Goal: Transaction & Acquisition: Purchase product/service

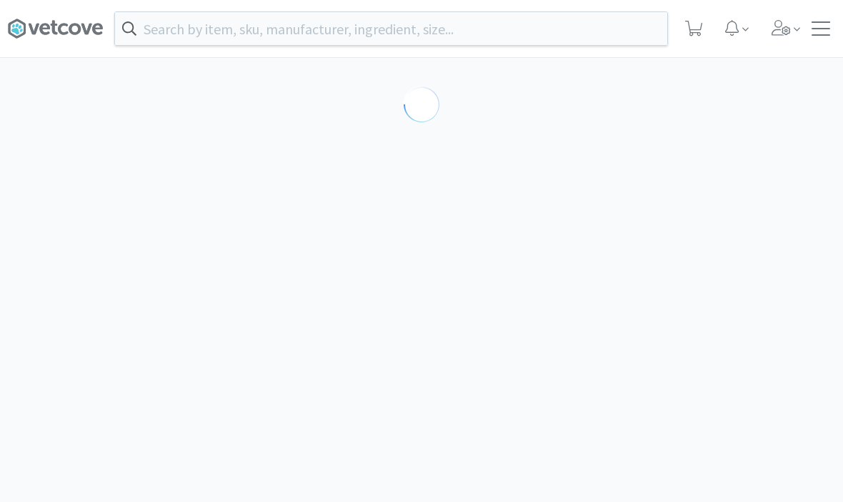
scroll to position [1, 0]
select select "298834"
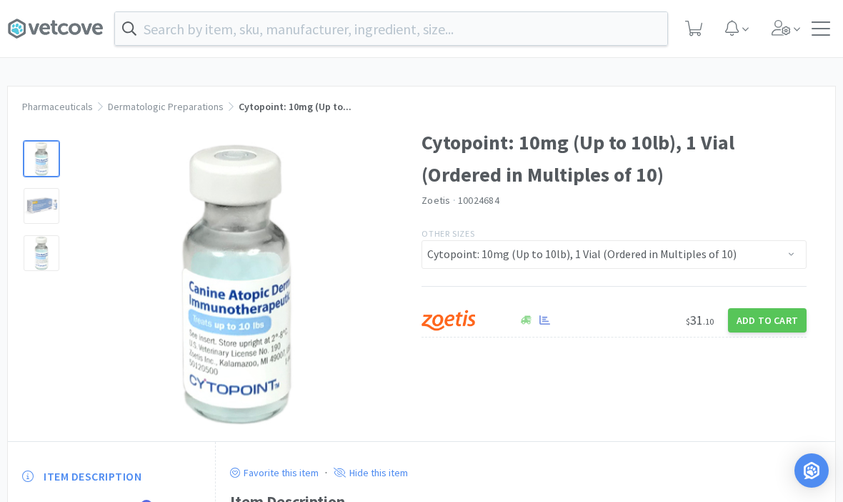
click at [425, 31] on input "text" at bounding box center [391, 28] width 552 height 33
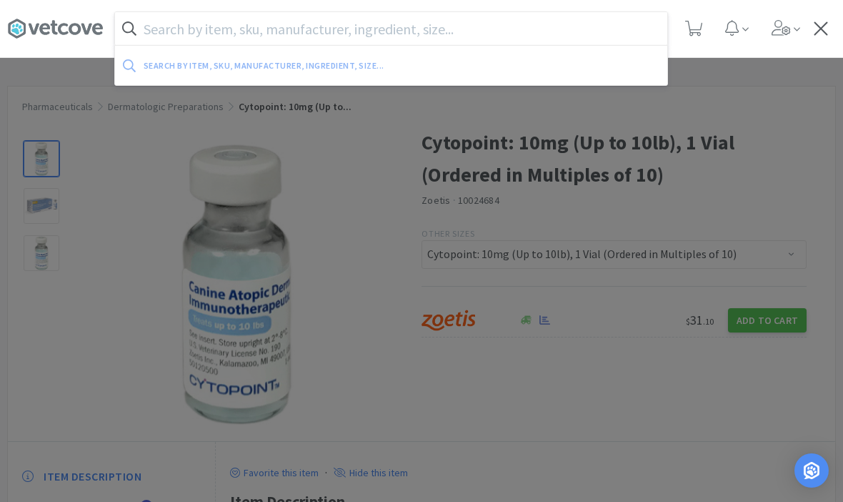
scroll to position [0, 0]
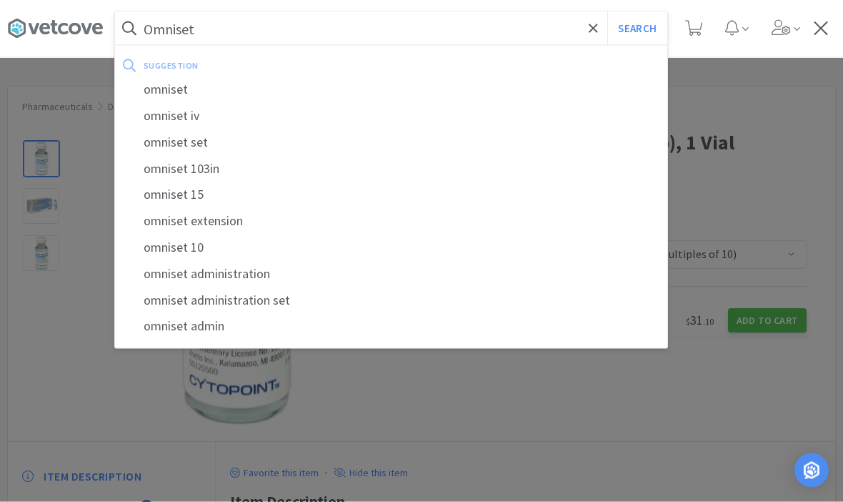
type input "Omniset"
click at [637, 28] on button "Search" at bounding box center [637, 28] width 59 height 33
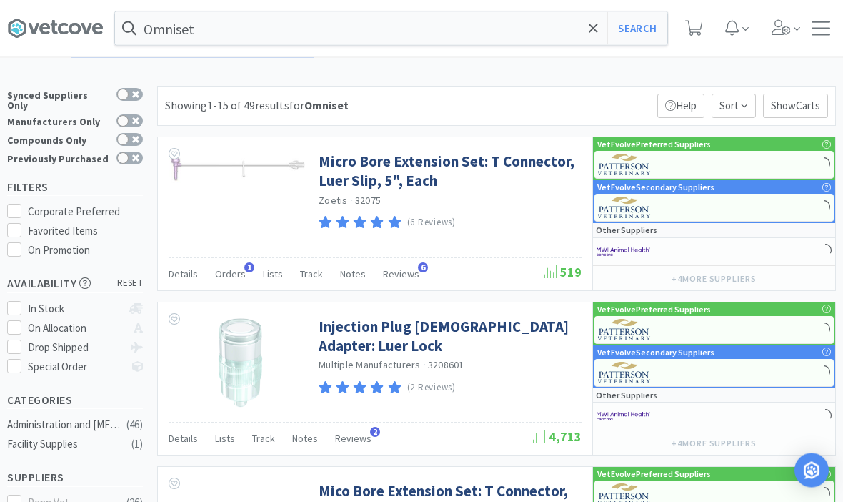
scroll to position [1, 0]
select select "2"
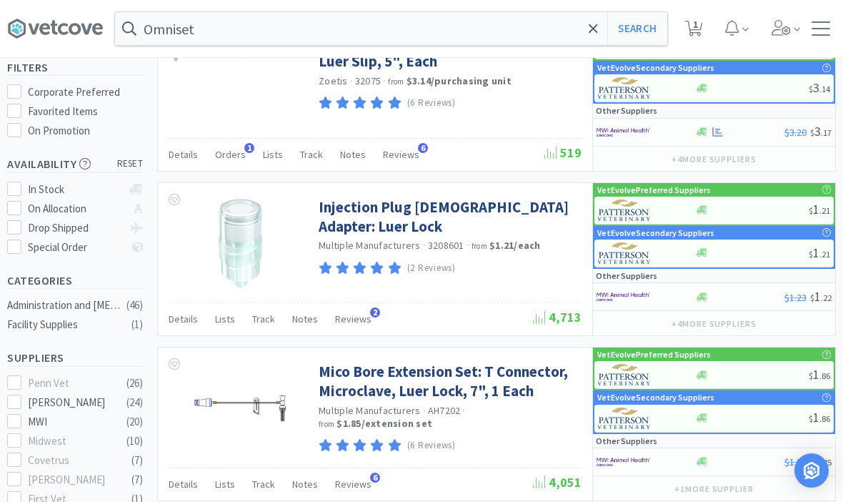
scroll to position [0, 0]
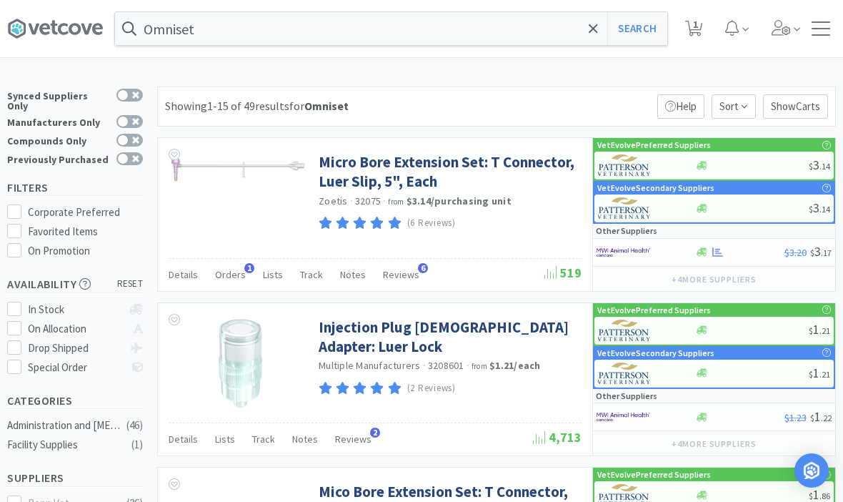
click at [394, 24] on input "Omniset" at bounding box center [391, 28] width 552 height 33
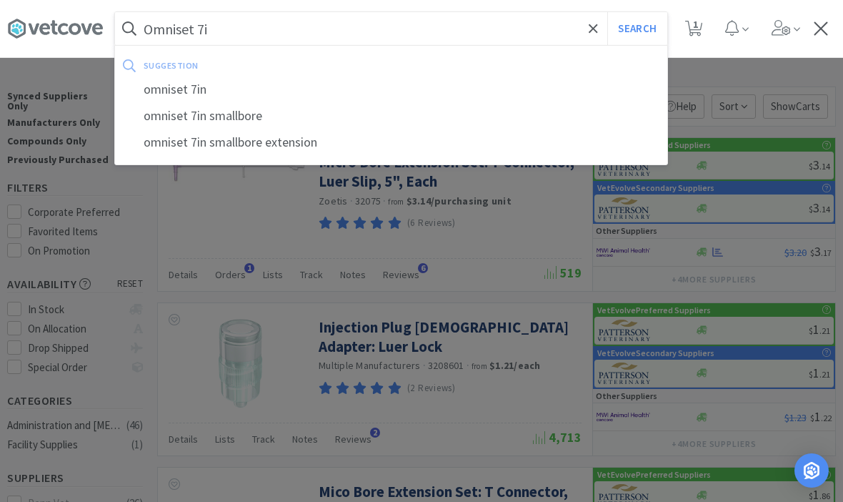
click at [194, 152] on div "omniset 7in smallbore extension" at bounding box center [391, 142] width 552 height 26
type input "omniset 7in smallbore extension"
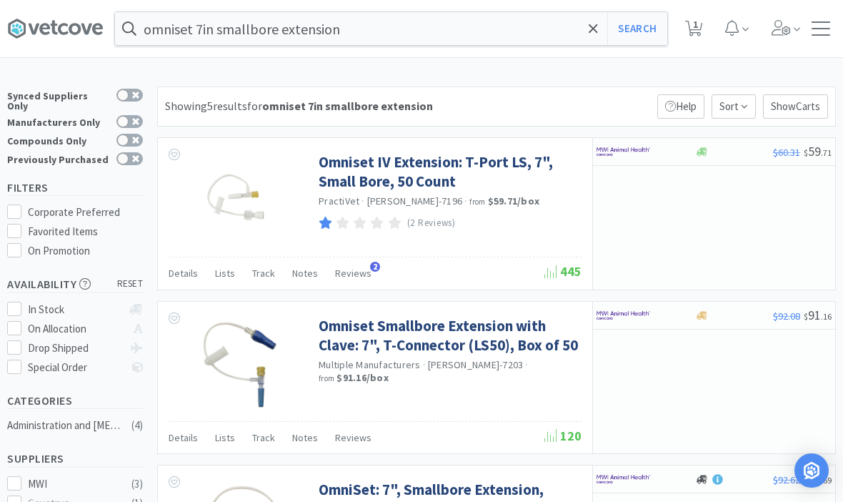
click at [427, 343] on link "Omniset Smallbore Extension with Clave: 7", T-Connector (LS50), Box of 50" at bounding box center [448, 335] width 259 height 39
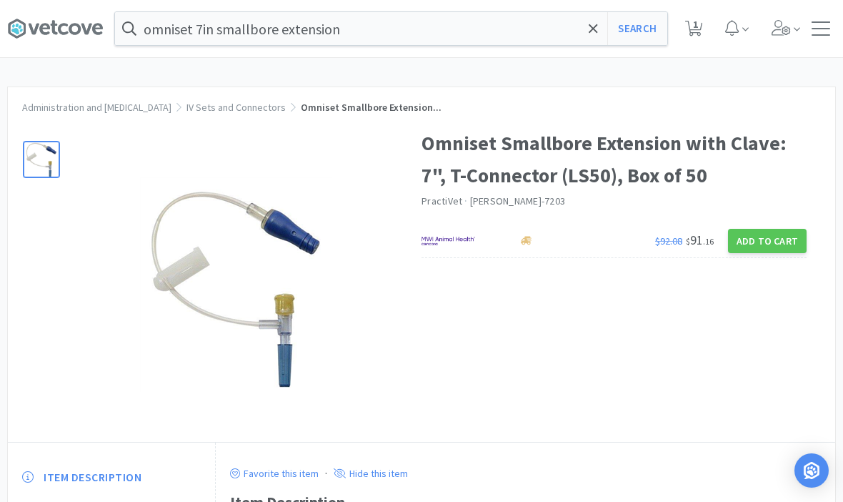
click at [773, 247] on button "Add to Cart" at bounding box center [767, 241] width 79 height 24
select select "1"
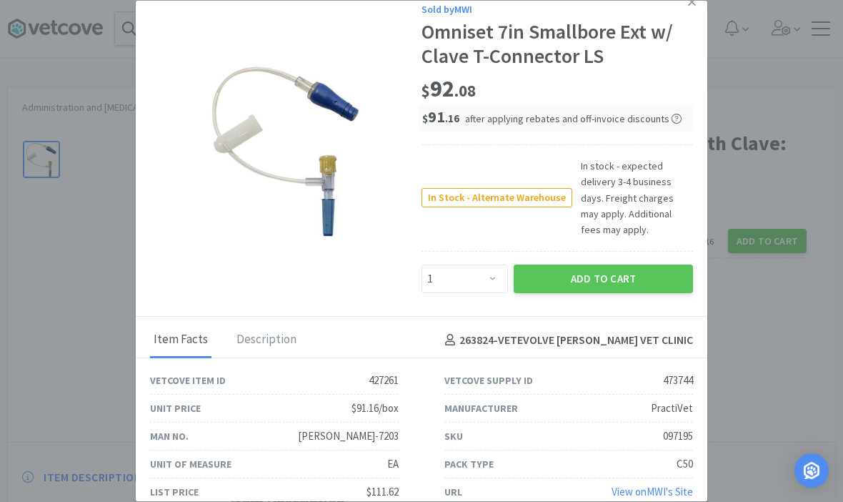
scroll to position [14, 0]
click at [620, 264] on button "Add to Cart" at bounding box center [603, 278] width 179 height 29
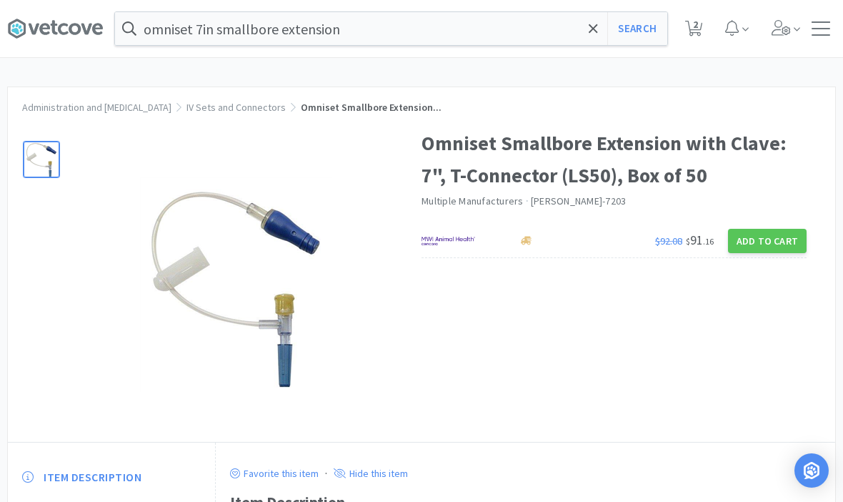
click at [570, 87] on div "Administration and [MEDICAL_DATA] IV Sets and Connectors Omniset Smallbore Exte…" at bounding box center [422, 100] width 828 height 26
click at [583, 41] on input "omniset 7in smallbore extension" at bounding box center [391, 28] width 552 height 33
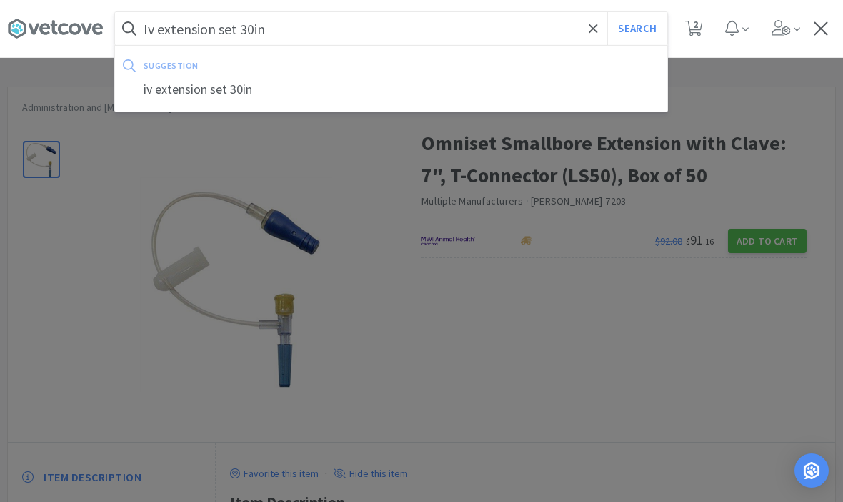
type input "Iv extension set 30in"
click at [637, 29] on button "Search" at bounding box center [637, 28] width 59 height 33
select select "1"
select select "2"
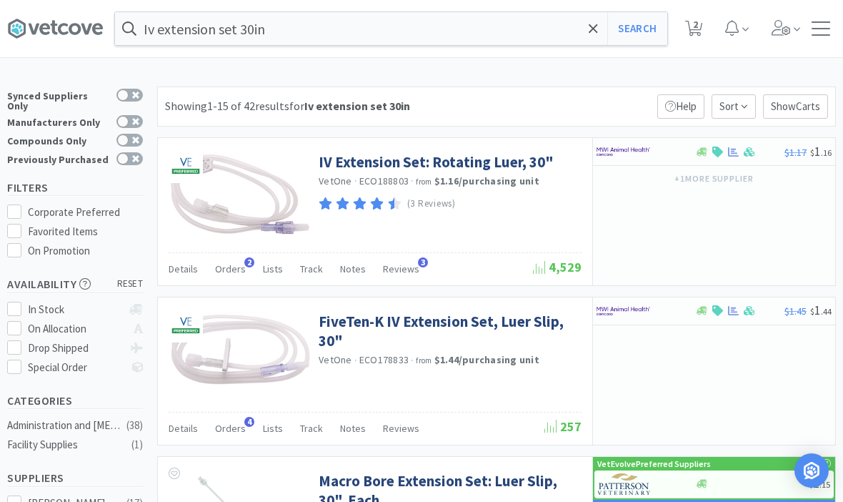
click at [218, 267] on span "Orders" at bounding box center [230, 268] width 31 height 13
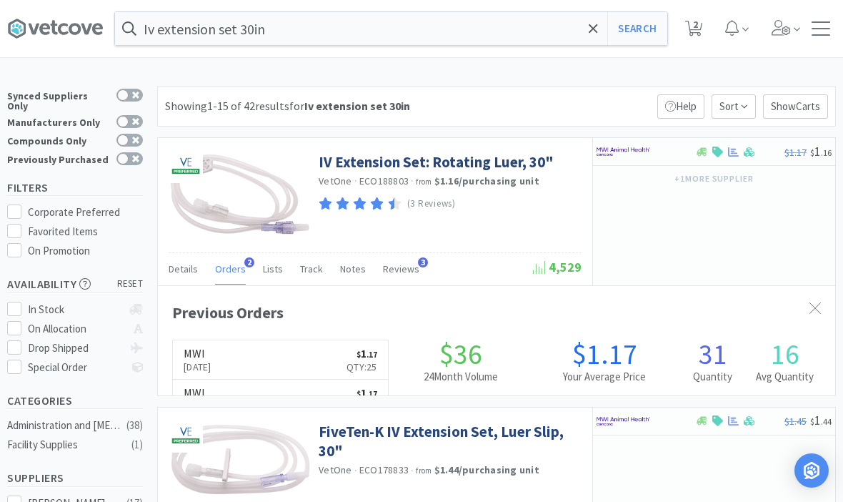
scroll to position [350, 678]
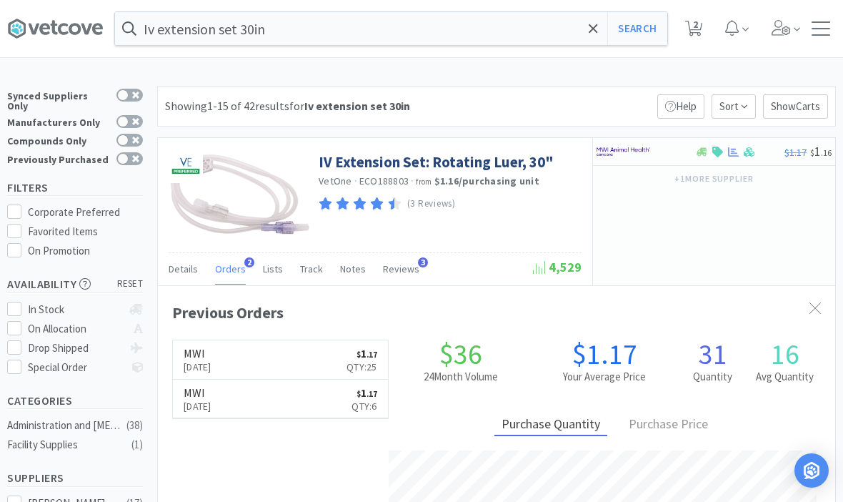
click at [406, 157] on link "IV Extension Set: Rotating Luer, 30"" at bounding box center [436, 161] width 235 height 19
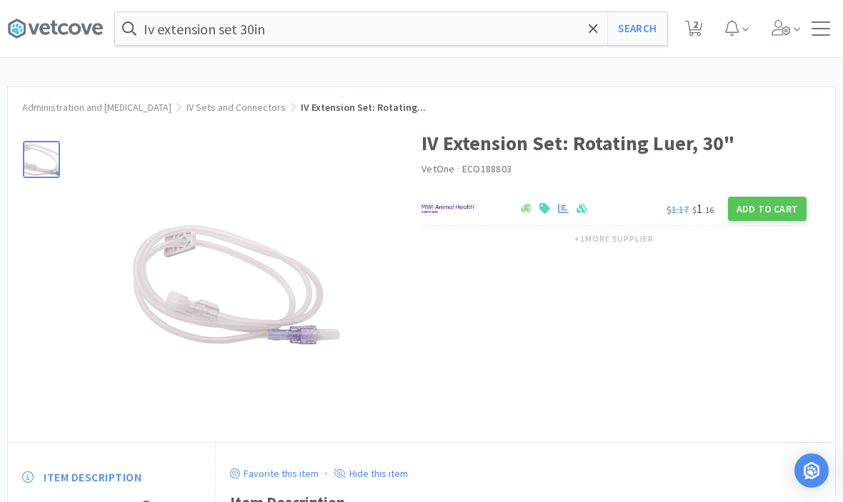
click at [775, 208] on button "Add to Cart" at bounding box center [767, 209] width 79 height 24
select select "1"
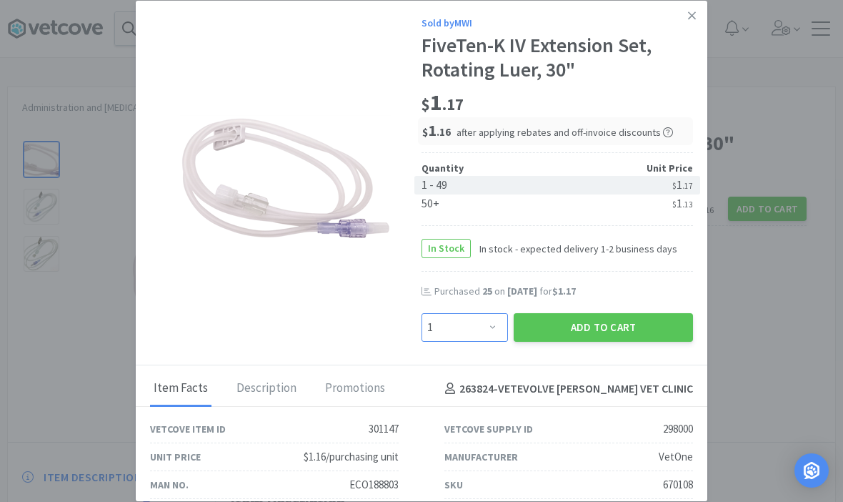
click at [484, 313] on select "Enter Quantity 1 2 3 4 5 6 7 8 9 10 11 12 13 14 15 16 17 18 19 20 Enter Quantity" at bounding box center [465, 327] width 86 height 29
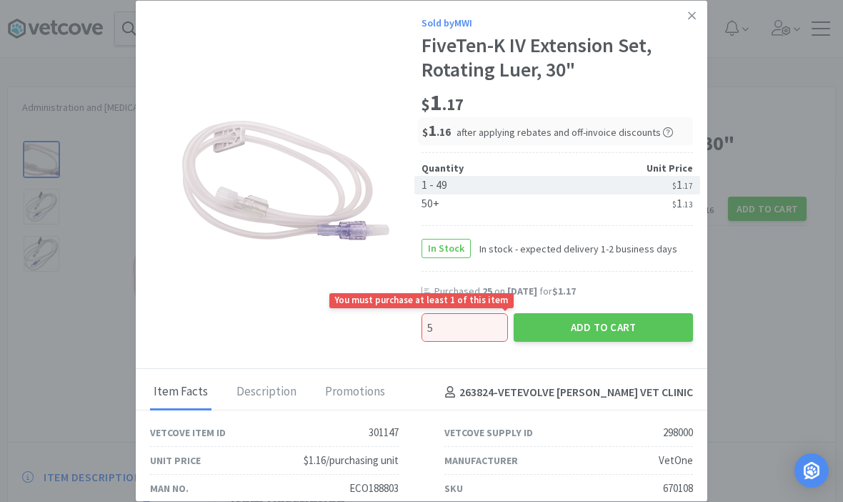
type input "50"
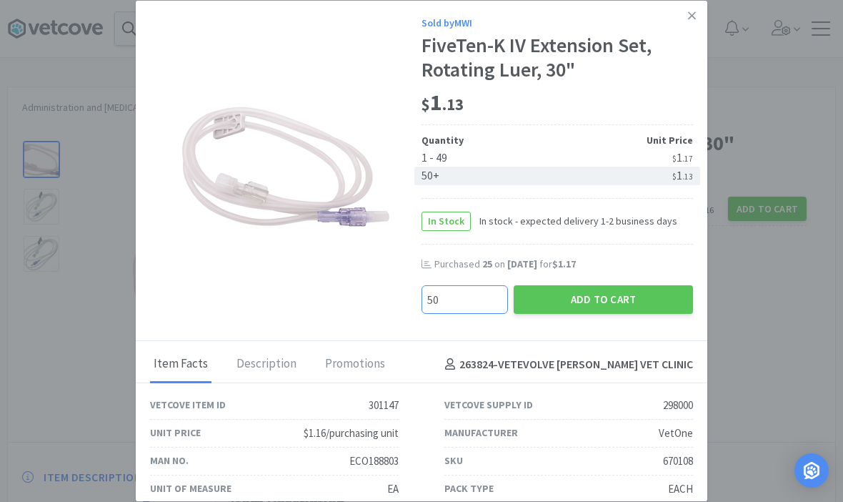
click at [613, 291] on button "Add to Cart" at bounding box center [603, 299] width 179 height 29
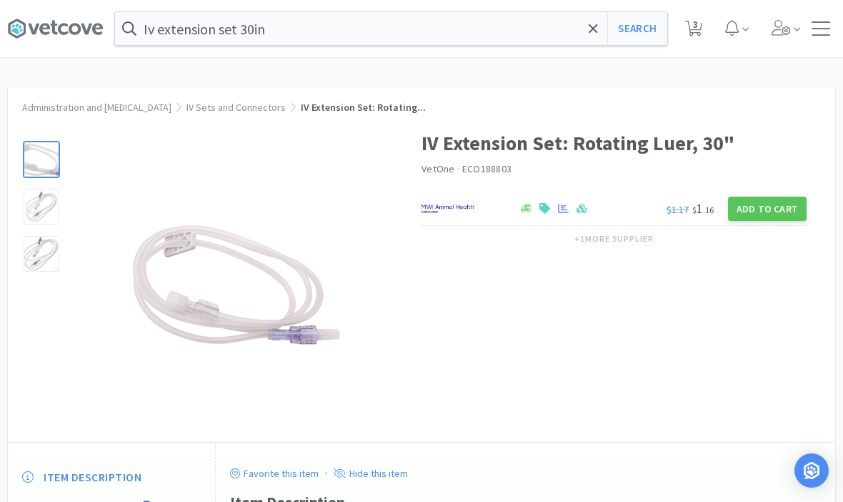
click at [585, 18] on span at bounding box center [593, 29] width 16 height 30
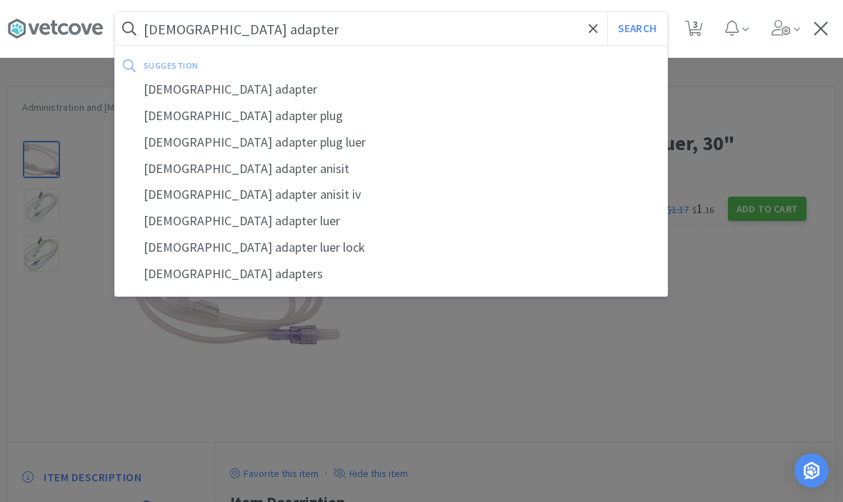
type input "[DEMOGRAPHIC_DATA] adapter"
click at [266, 116] on div "[DEMOGRAPHIC_DATA] adapter plug" at bounding box center [391, 116] width 552 height 26
select select "50"
select select "1"
select select "2"
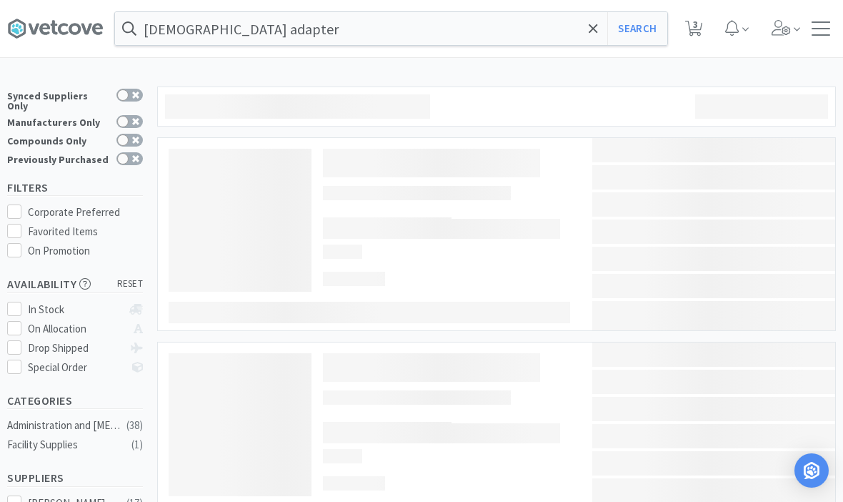
type input "[DEMOGRAPHIC_DATA] adapter plug"
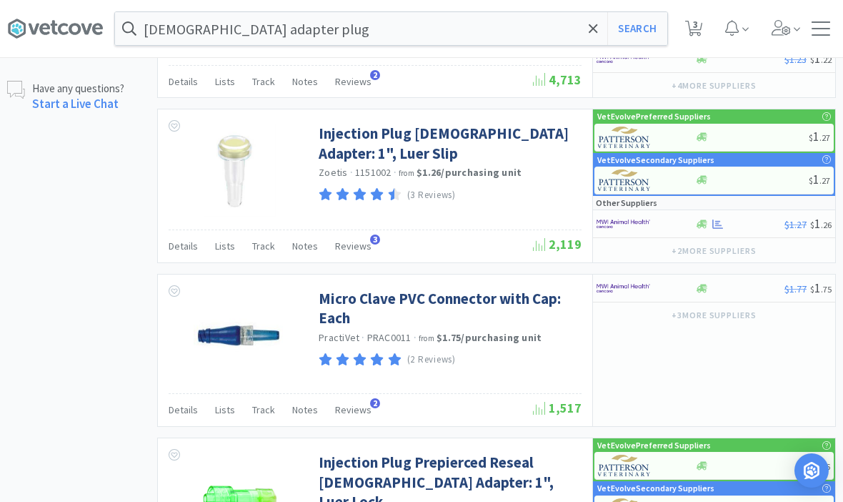
scroll to position [1009, 0]
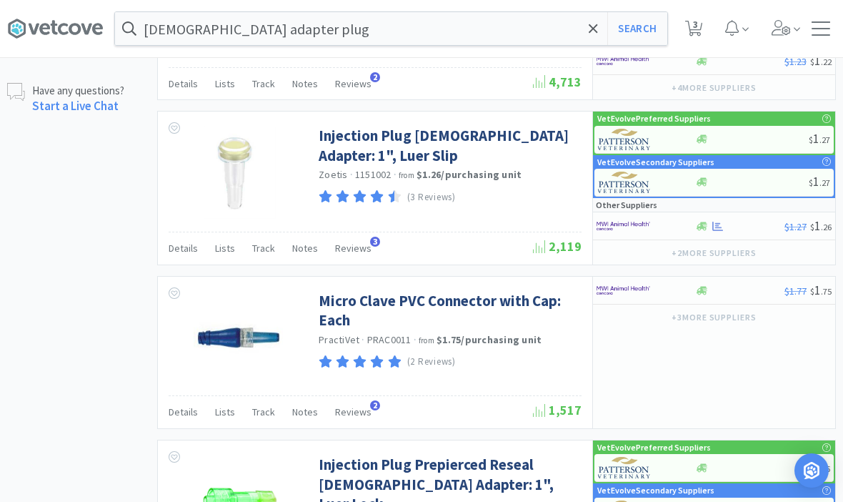
click at [593, 38] on span at bounding box center [593, 29] width 16 height 30
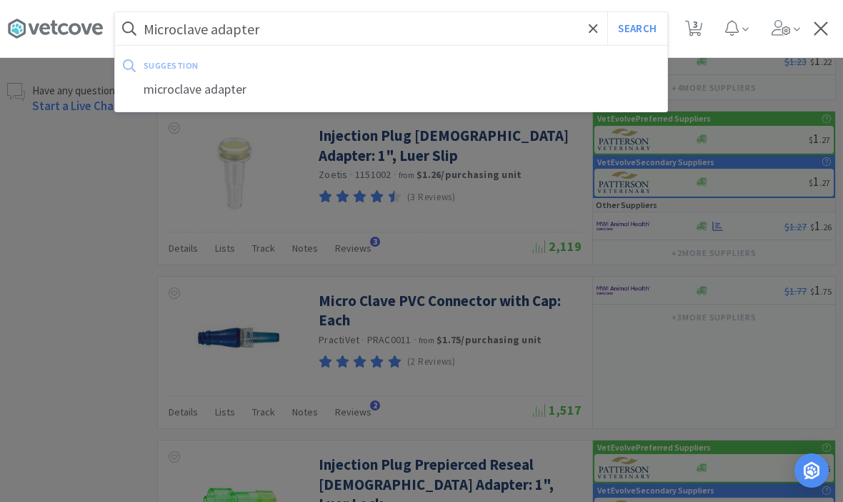
type input "Microclave adapter"
click at [637, 29] on button "Search" at bounding box center [637, 28] width 59 height 33
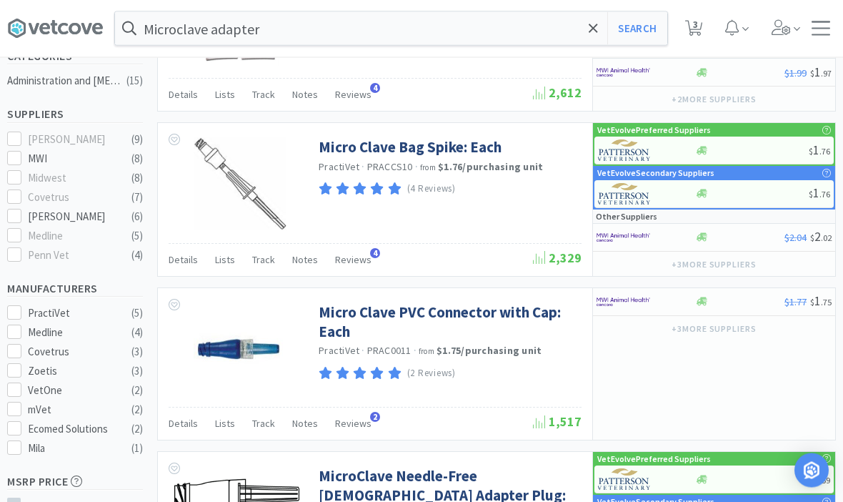
scroll to position [345, 0]
click at [345, 318] on link "Micro Clave PVC Connector with Cap: Each" at bounding box center [448, 321] width 259 height 39
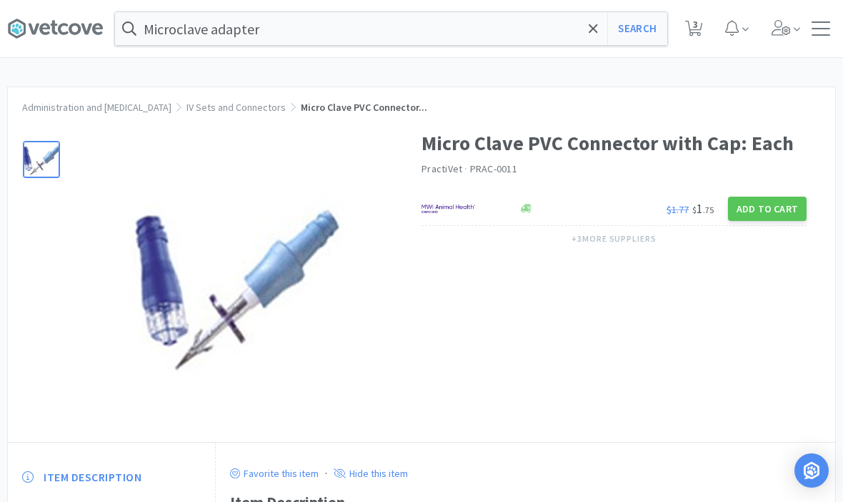
click at [774, 212] on button "Add to Cart" at bounding box center [767, 209] width 79 height 24
select select "10"
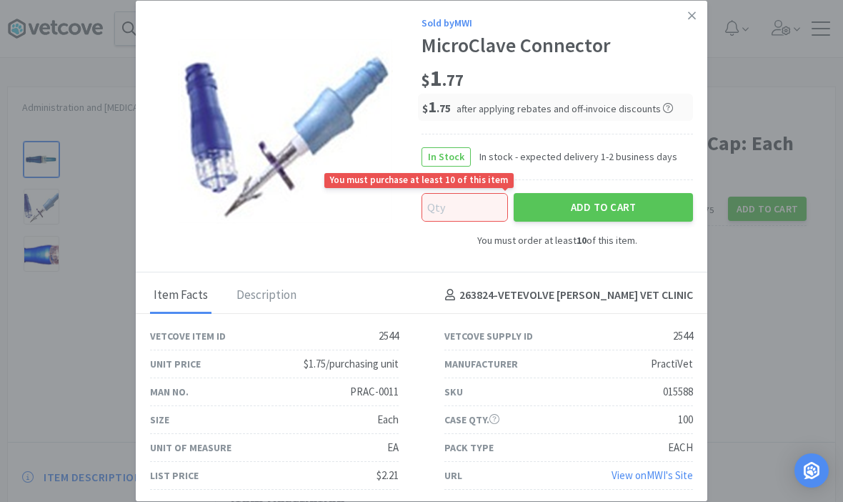
type input "0"
type input "50"
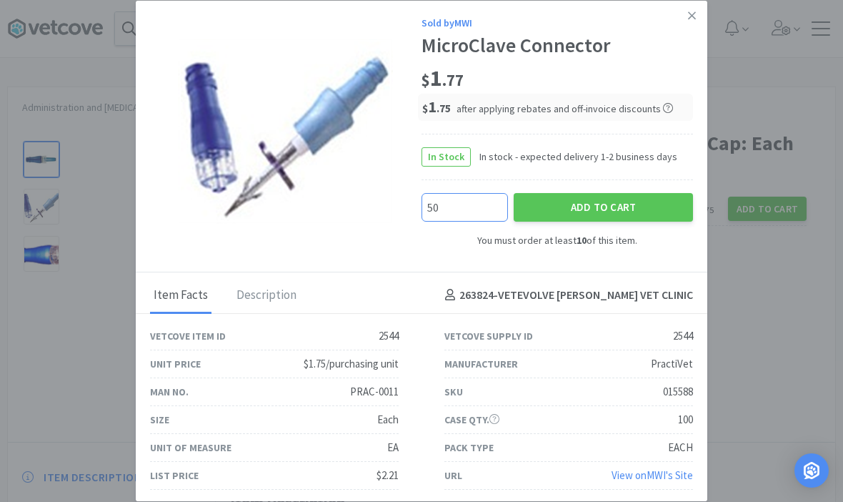
click at [597, 212] on button "Add to Cart" at bounding box center [603, 207] width 179 height 29
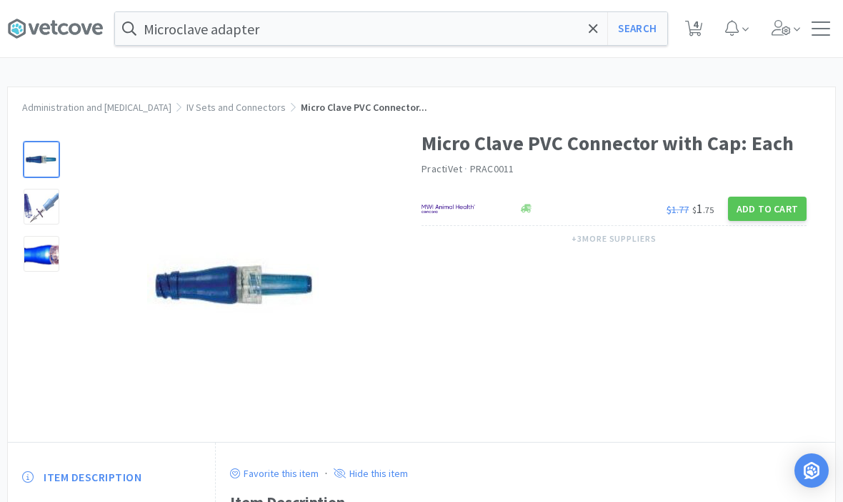
select select "50"
select select "1"
select select "2"
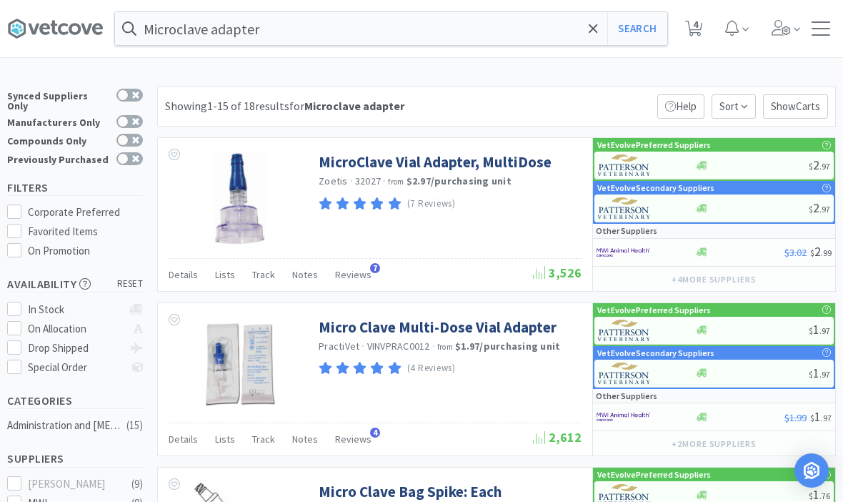
scroll to position [345, 0]
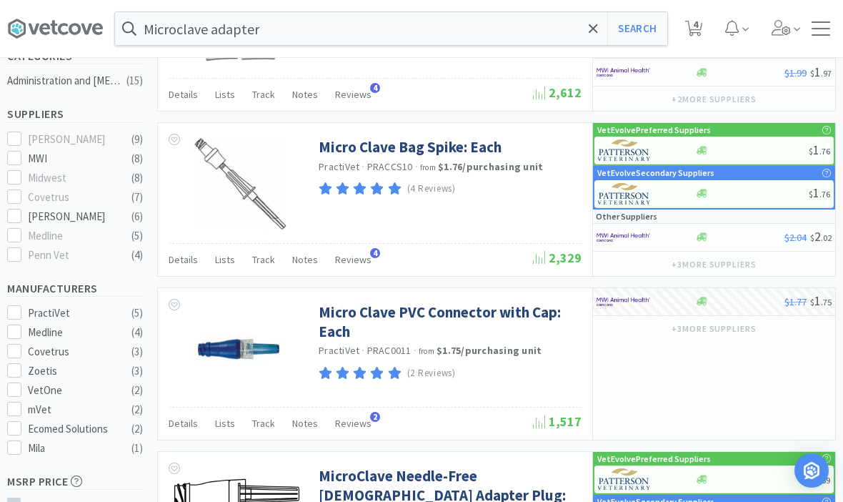
click at [520, 32] on input "Microclave adapter" at bounding box center [391, 28] width 552 height 33
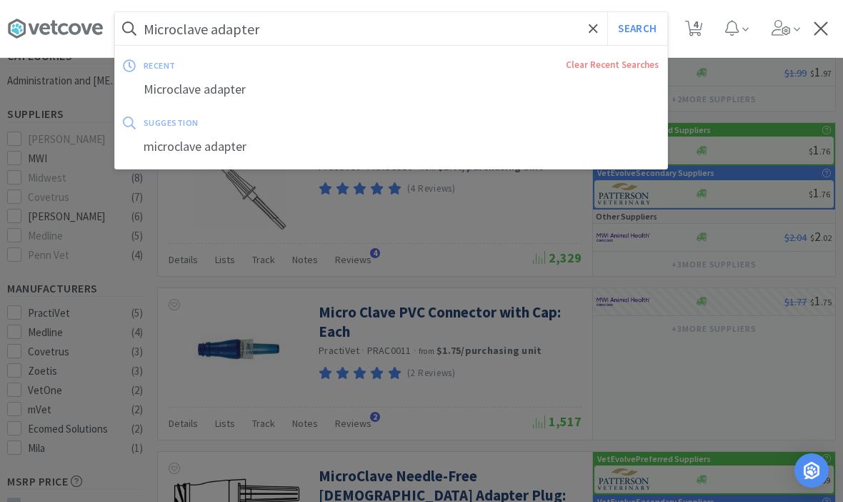
scroll to position [344, 0]
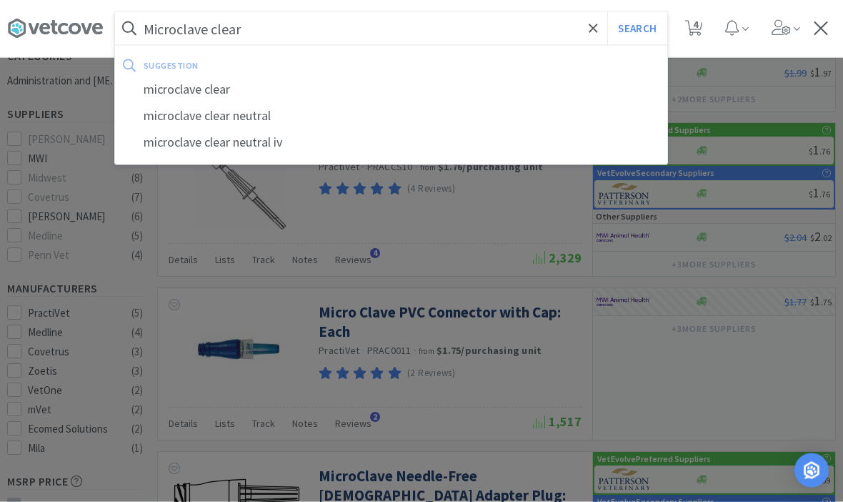
click at [233, 109] on div "microclave clear neutral" at bounding box center [391, 116] width 552 height 26
type input "microclave clear neutral"
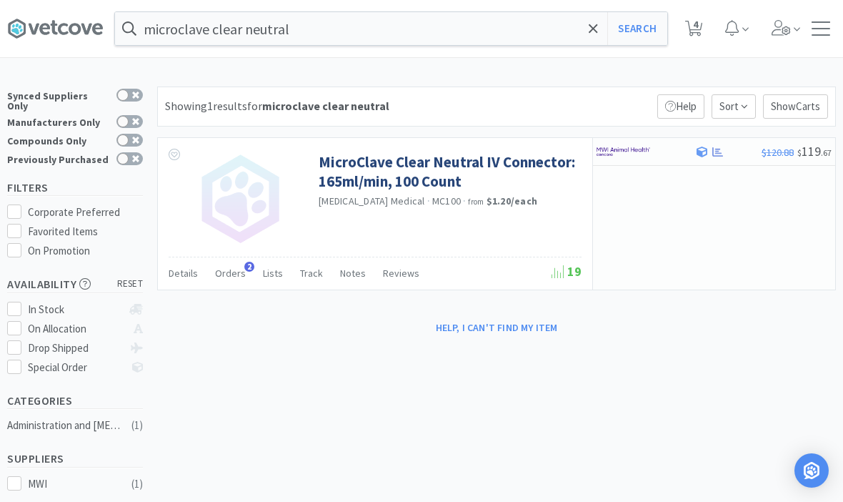
click at [234, 269] on span "Orders" at bounding box center [230, 273] width 31 height 13
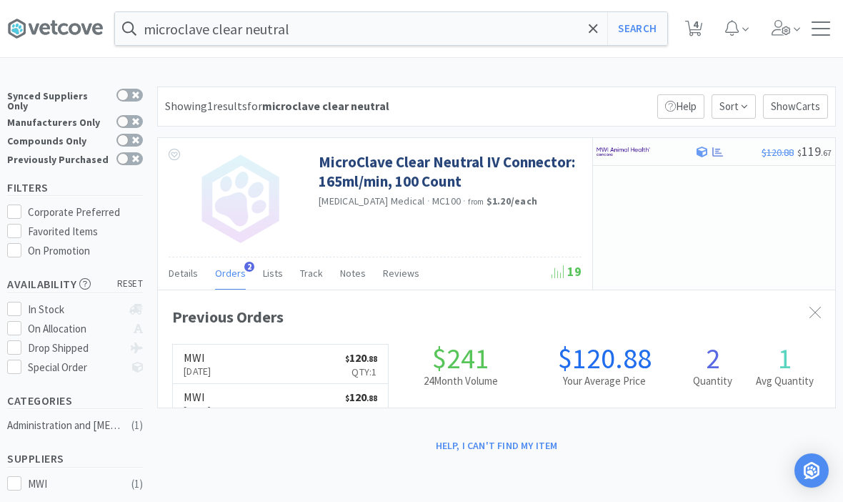
scroll to position [350, 678]
click at [232, 269] on span "Orders" at bounding box center [230, 273] width 31 height 13
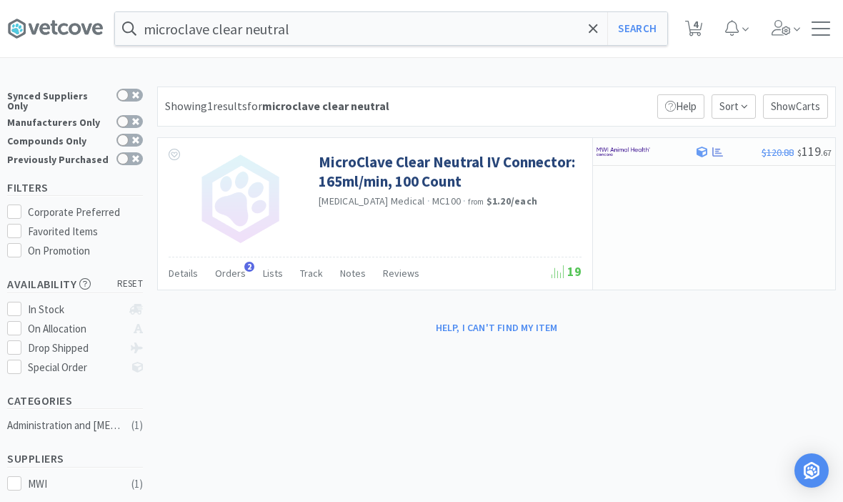
click at [365, 179] on link "MicroClave Clear Neutral IV Connector: 165ml/min, 100 Count" at bounding box center [448, 171] width 259 height 39
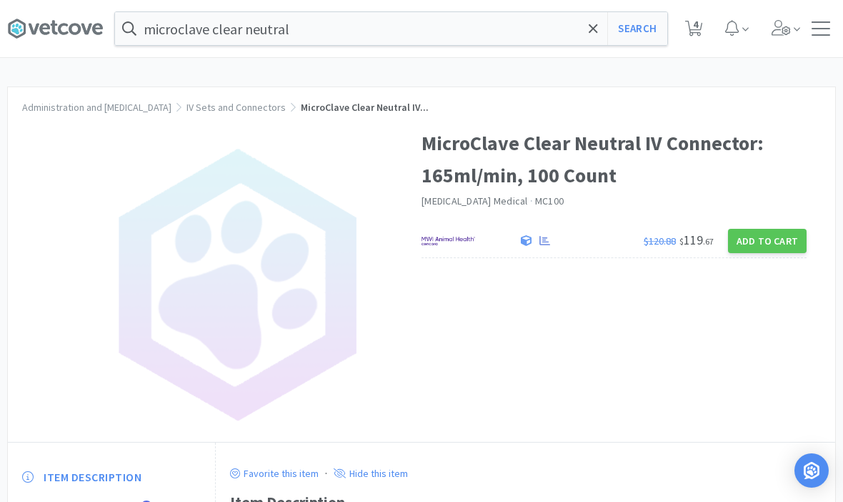
select select "50"
select select "1"
select select "2"
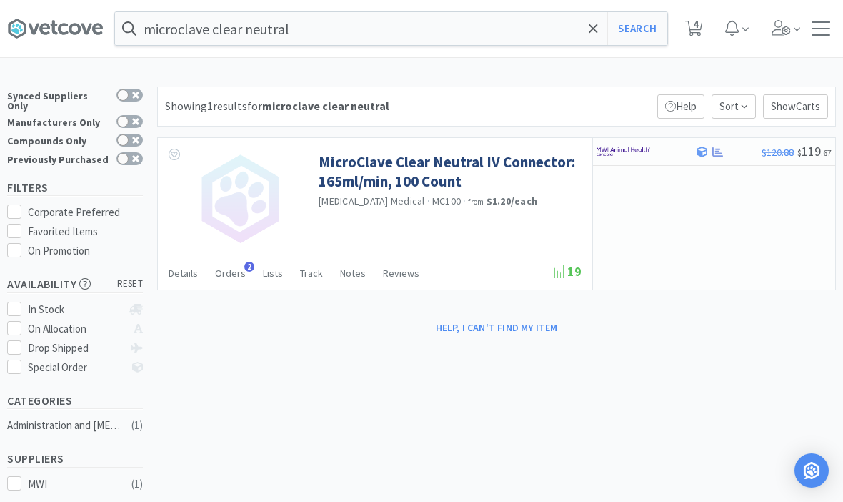
click at [587, 30] on span at bounding box center [593, 29] width 16 height 30
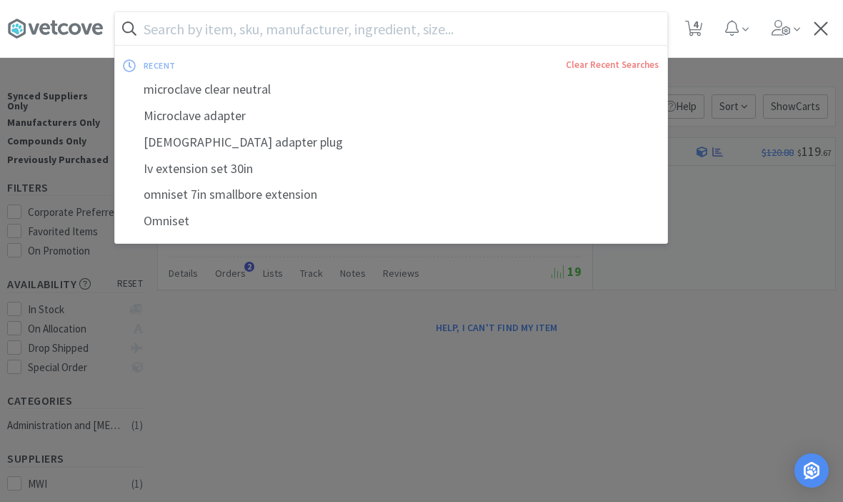
click at [202, 144] on div "[DEMOGRAPHIC_DATA] adapter plug" at bounding box center [391, 142] width 552 height 26
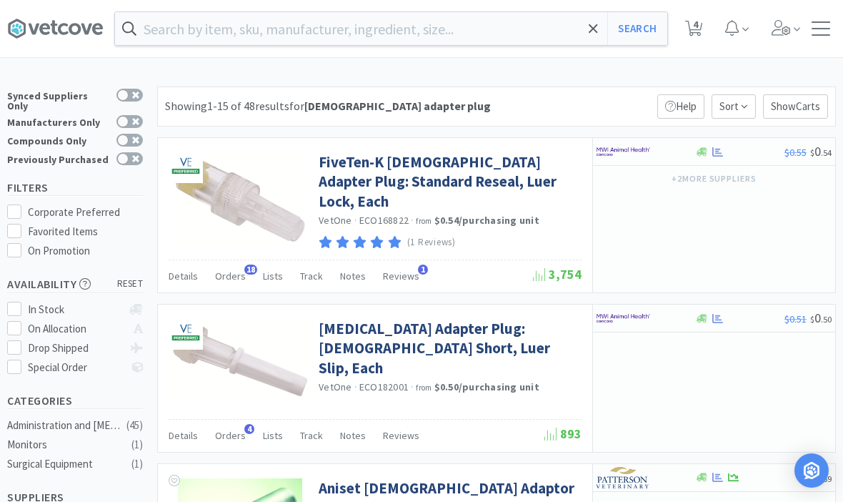
type input "[DEMOGRAPHIC_DATA] adapter plug"
click at [591, 39] on span at bounding box center [593, 29] width 16 height 30
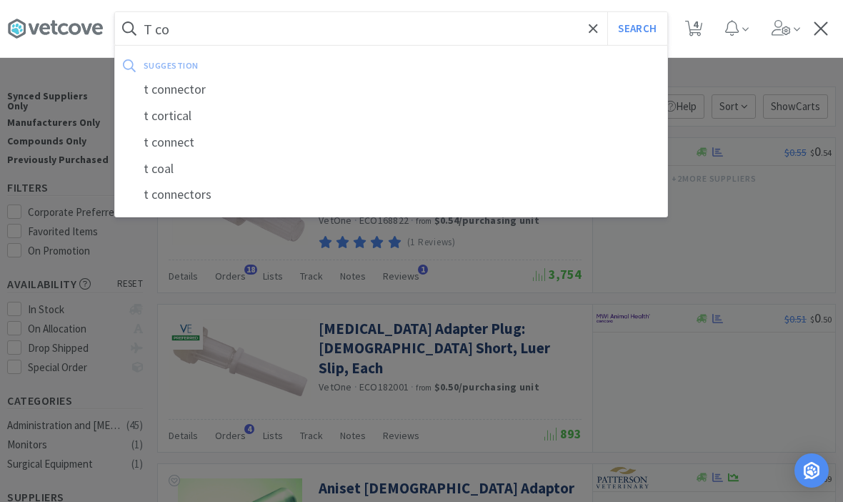
click at [174, 98] on div "t connector" at bounding box center [391, 89] width 552 height 26
type input "t connector"
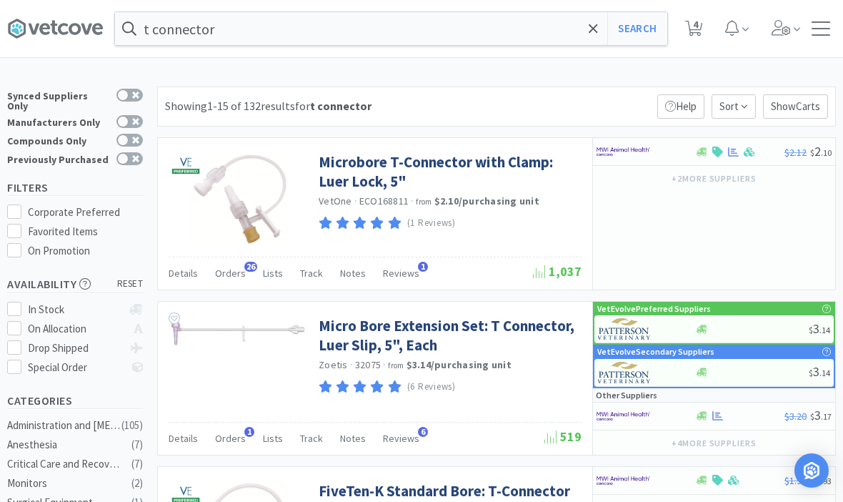
click at [693, 31] on span "4" at bounding box center [695, 24] width 5 height 57
select select "50"
select select "1"
select select "2"
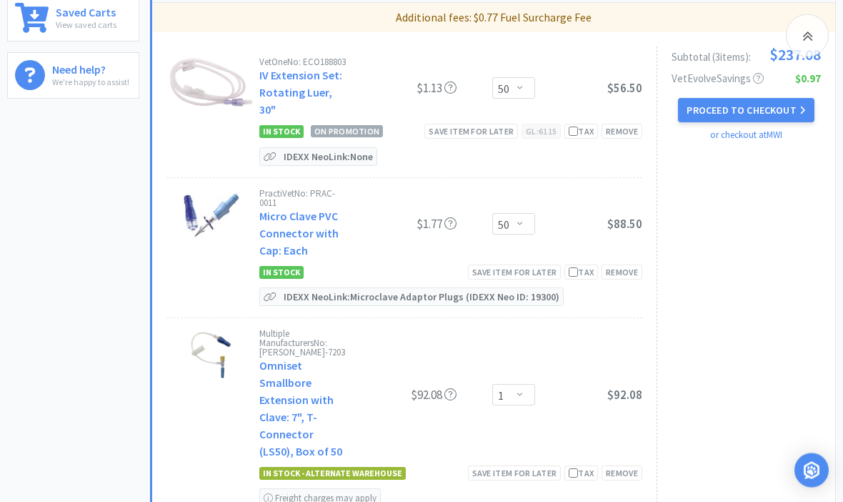
scroll to position [574, 0]
click at [539, 264] on div "Save item for later" at bounding box center [515, 271] width 94 height 15
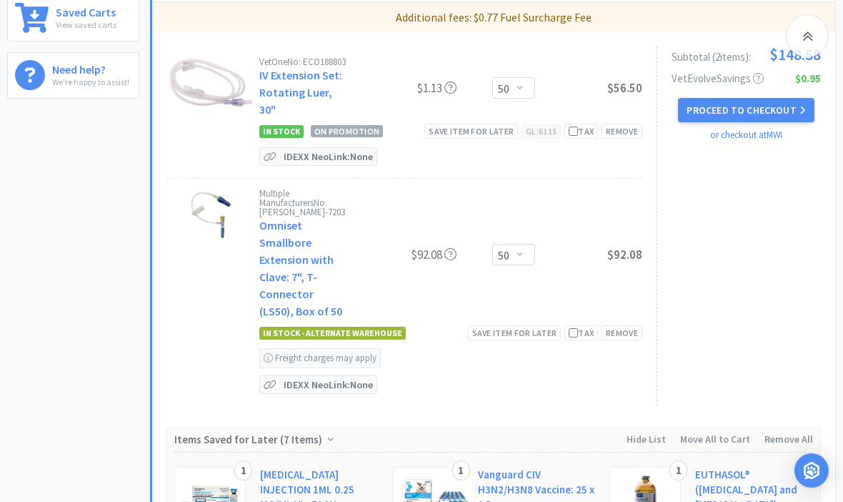
select select "1"
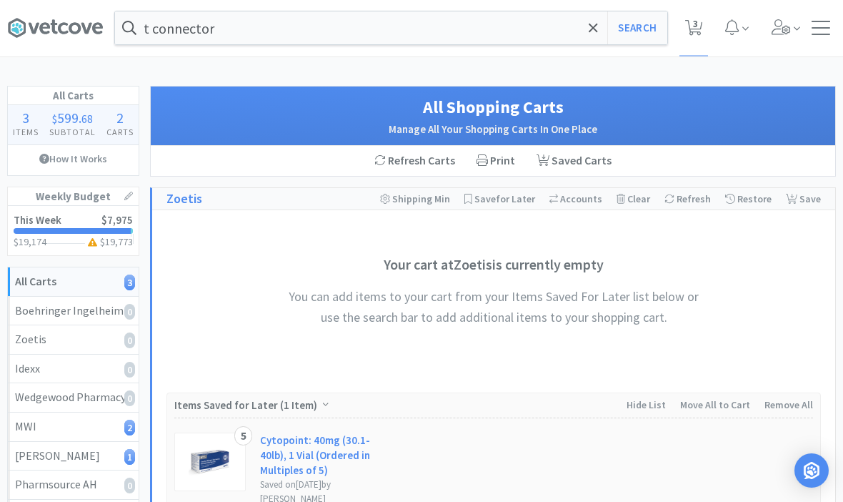
scroll to position [0, 0]
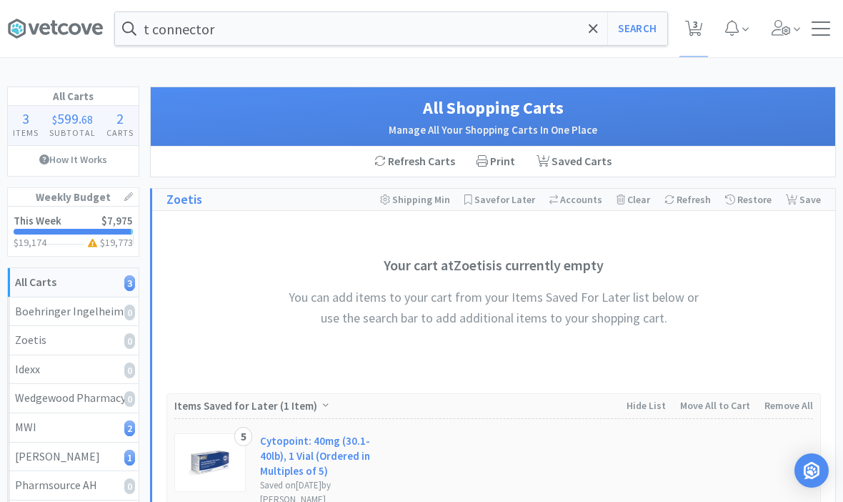
click at [584, 32] on input "t connector" at bounding box center [391, 28] width 552 height 33
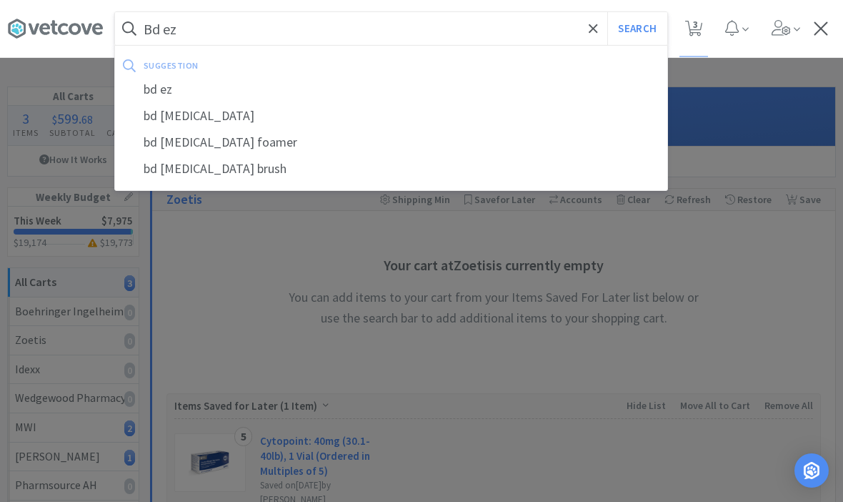
type input "Bd ez"
click at [179, 119] on div "bd [MEDICAL_DATA]" at bounding box center [391, 116] width 552 height 26
select select "50"
select select "1"
select select "2"
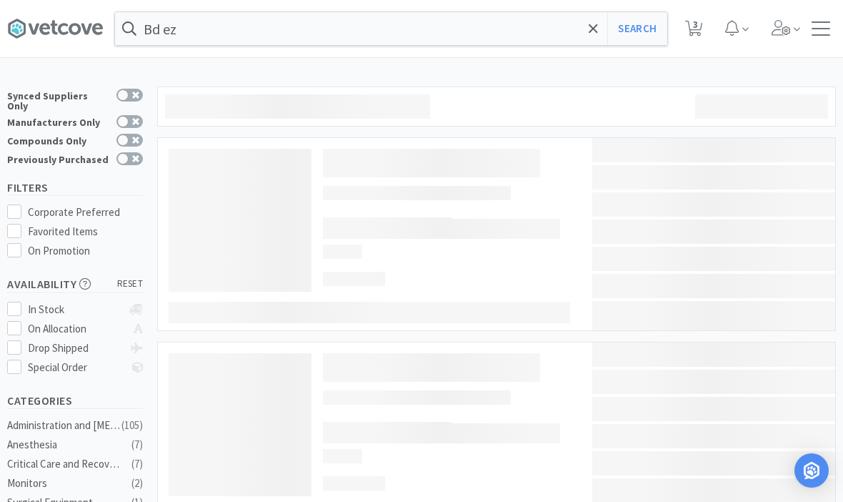
type input "bd [MEDICAL_DATA]"
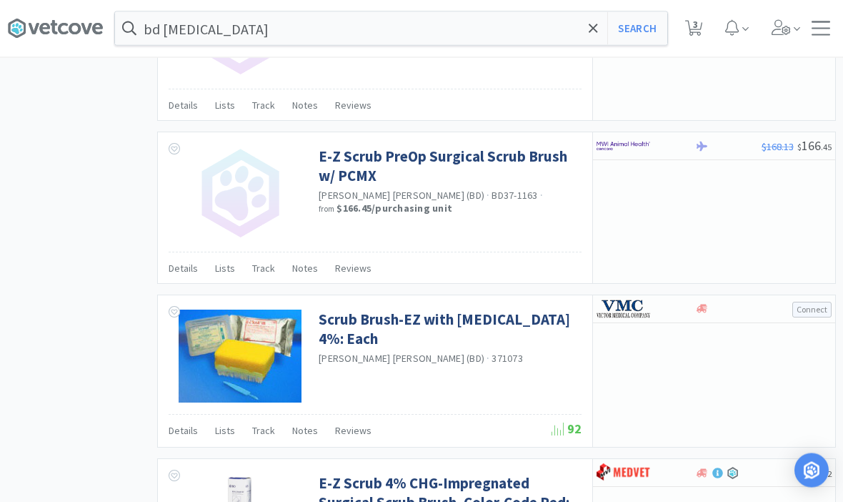
scroll to position [1412, 0]
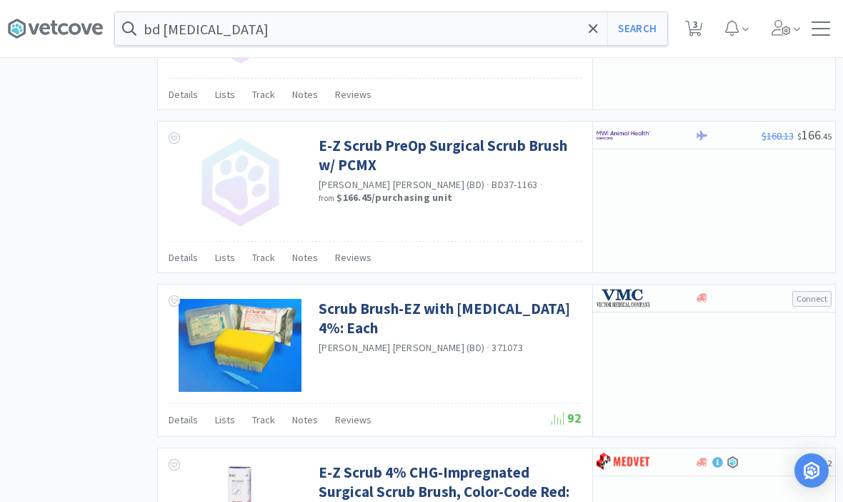
click at [588, 22] on span at bounding box center [593, 29] width 16 height 30
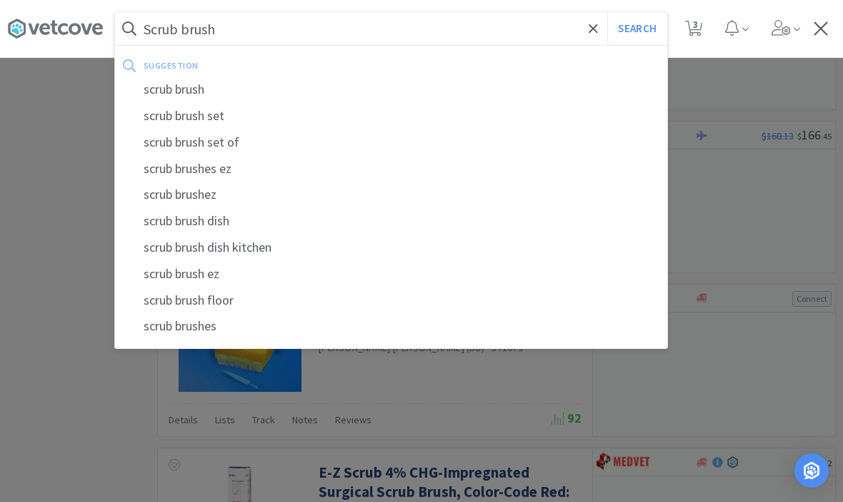
type input "Scrub brush"
click at [637, 29] on button "Search" at bounding box center [637, 28] width 59 height 33
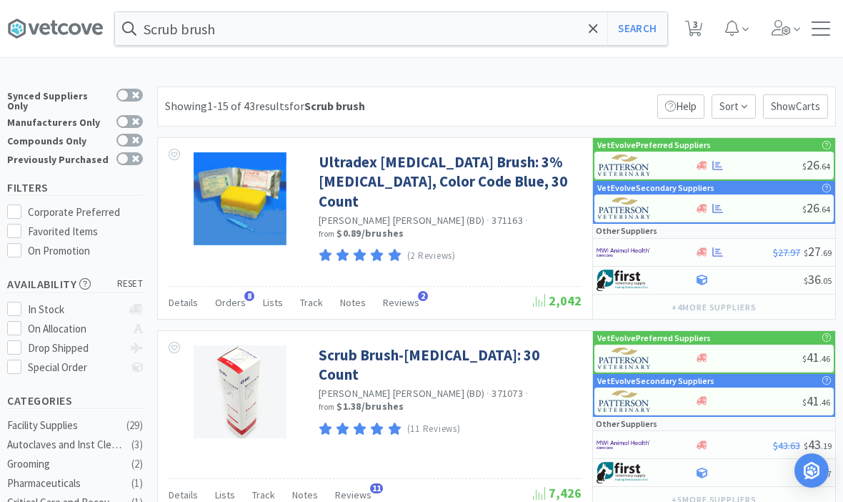
click at [365, 189] on link "Ultradex [MEDICAL_DATA] Brush: 3% [MEDICAL_DATA], Color Code Blue, 30 Count" at bounding box center [448, 181] width 259 height 59
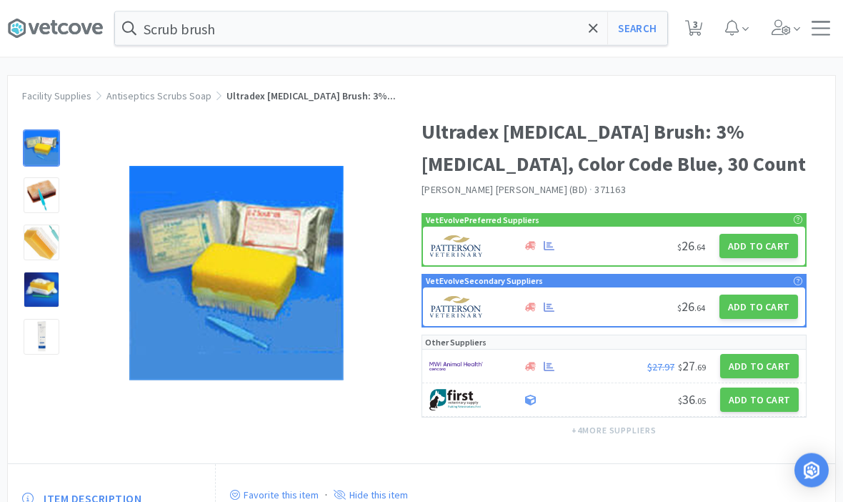
scroll to position [12, 0]
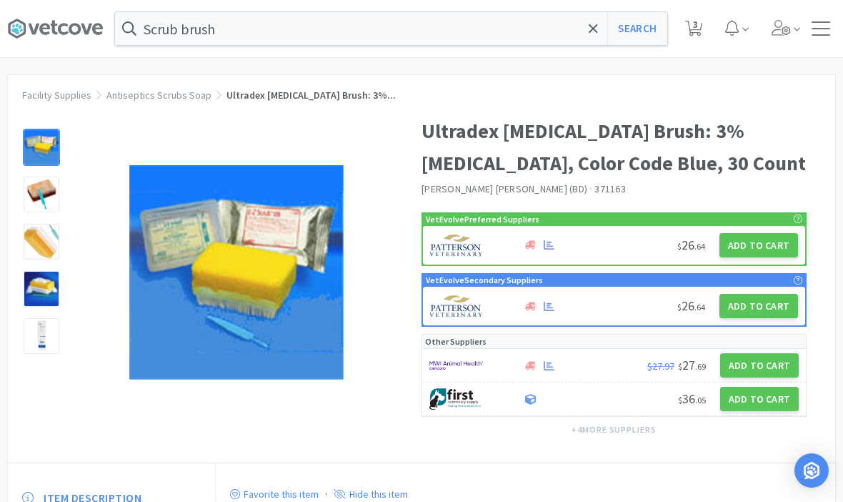
click at [763, 400] on button "Add to Cart" at bounding box center [759, 399] width 79 height 24
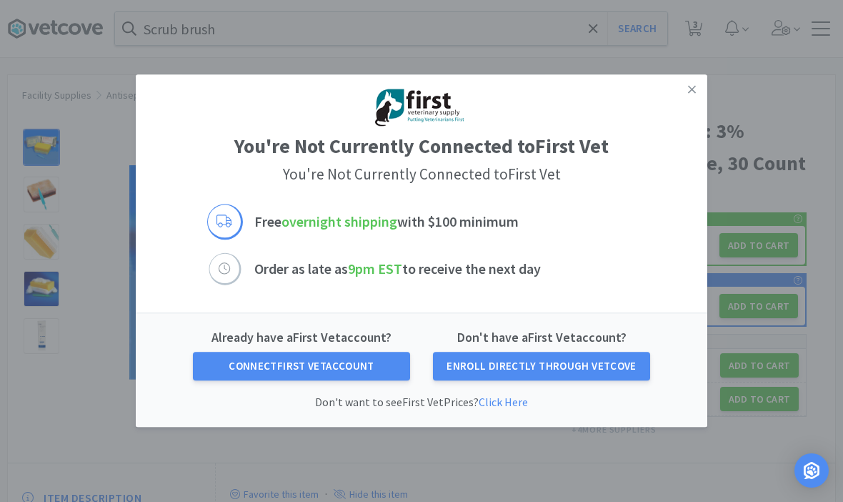
click at [688, 96] on icon at bounding box center [692, 89] width 8 height 13
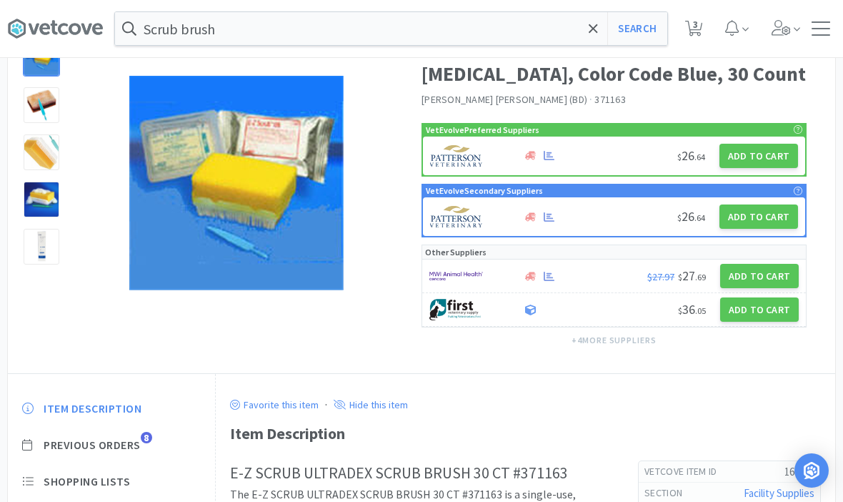
scroll to position [0, 0]
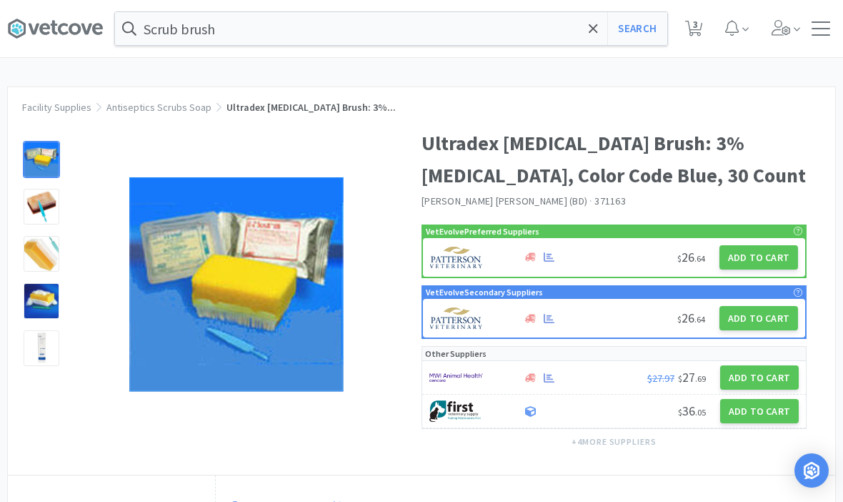
click at [595, 31] on icon at bounding box center [593, 28] width 9 height 9
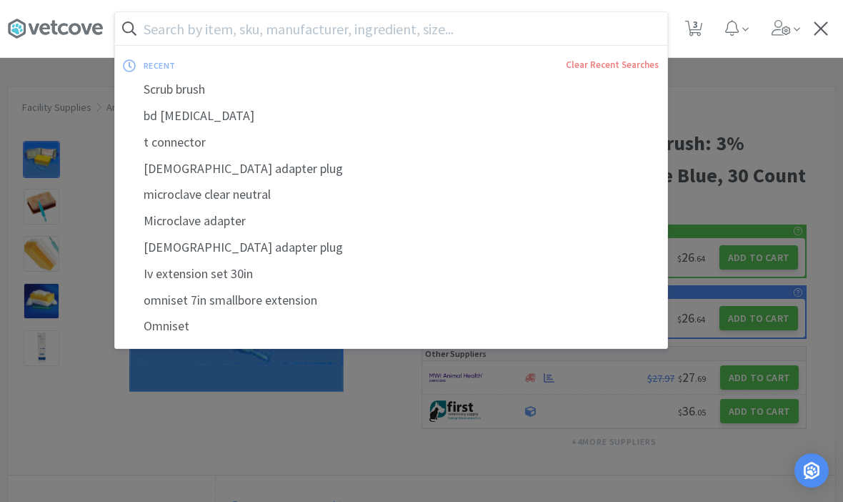
click at [172, 116] on div "bd [MEDICAL_DATA]" at bounding box center [391, 116] width 552 height 26
select select "50"
select select "1"
select select "2"
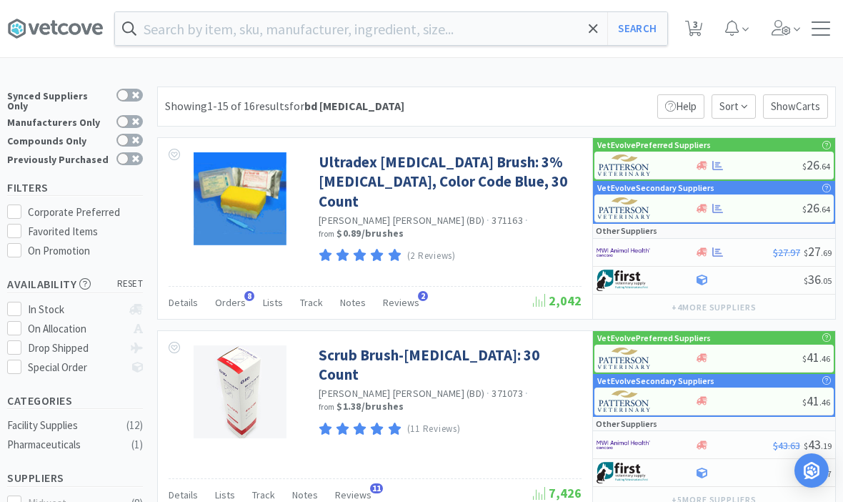
type input "bd [MEDICAL_DATA]"
click at [643, 24] on button "Search" at bounding box center [637, 28] width 59 height 33
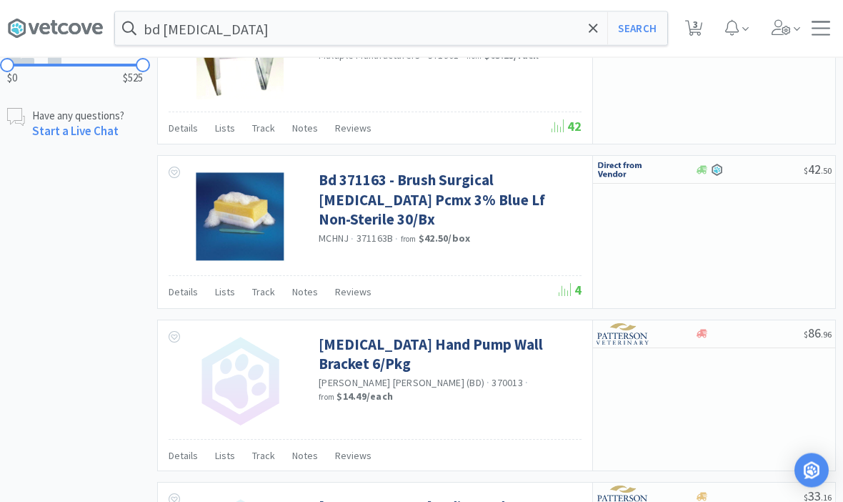
scroll to position [888, 0]
click at [495, 178] on link "Bd 371163 - Brush Surgical [MEDICAL_DATA] Pcmx 3% Blue Lf Non-Sterile 30/Bx" at bounding box center [448, 199] width 259 height 59
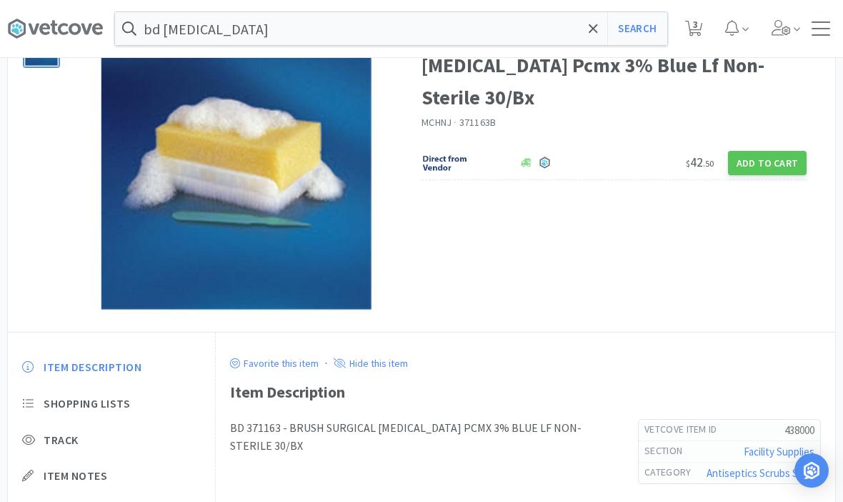
scroll to position [109, 0]
select select "50"
select select "1"
select select "2"
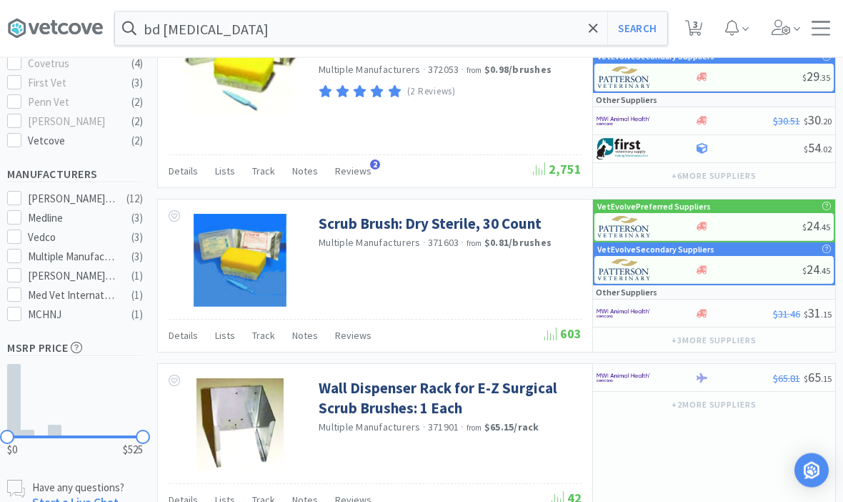
scroll to position [517, 0]
click at [697, 345] on button "+ 3 more supplier s" at bounding box center [714, 340] width 99 height 20
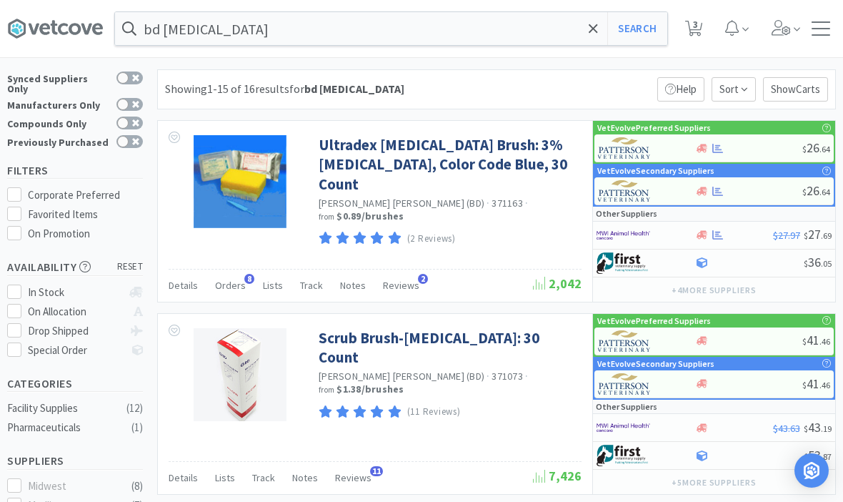
scroll to position [0, 0]
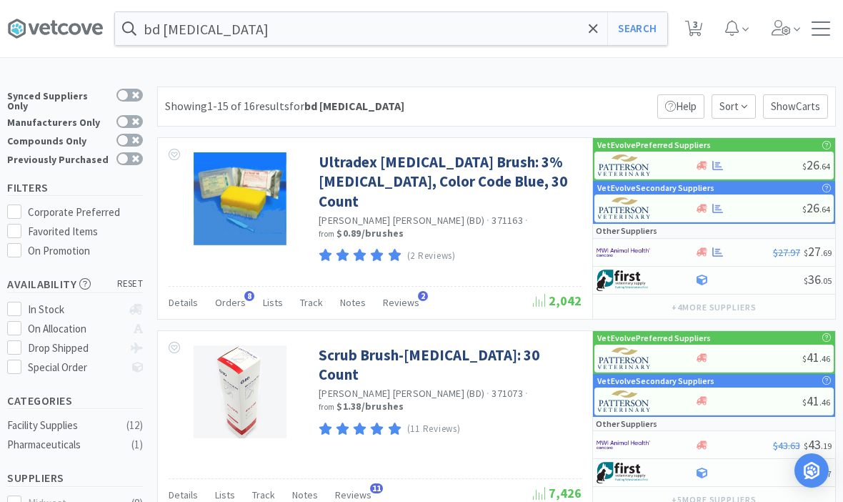
click at [501, 420] on div "(11 Reviews)" at bounding box center [448, 429] width 259 height 19
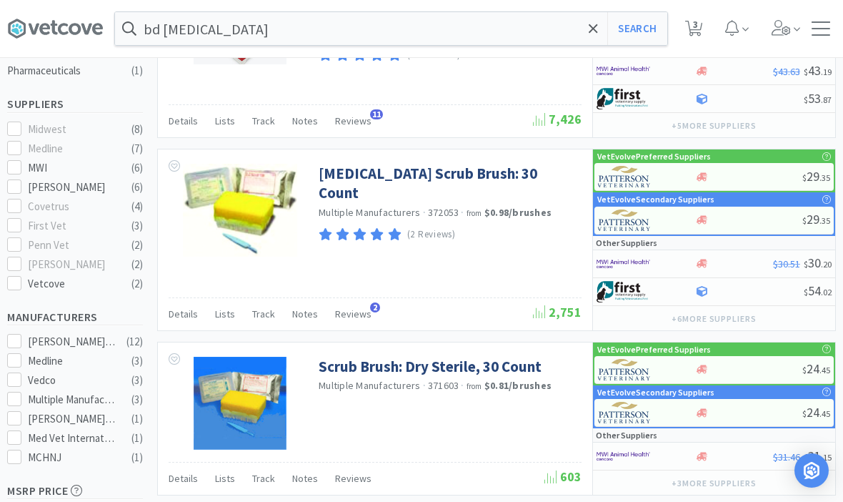
scroll to position [383, 0]
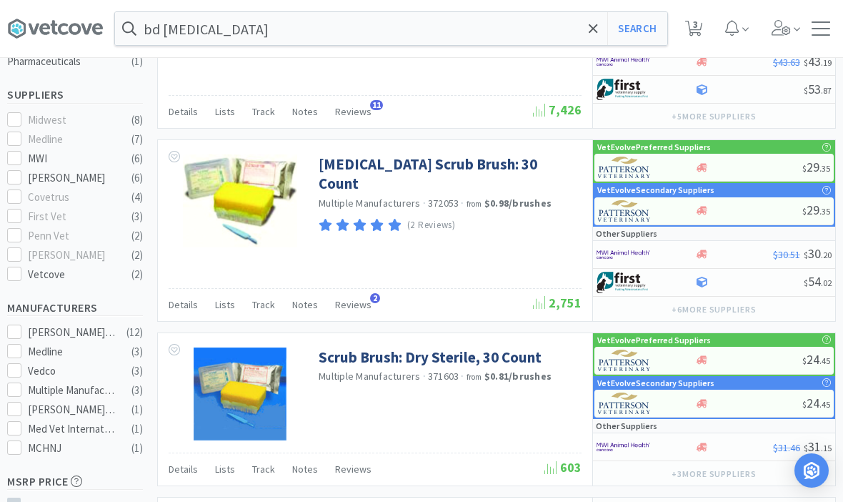
click at [733, 475] on button "+ 3 more supplier s" at bounding box center [714, 474] width 99 height 20
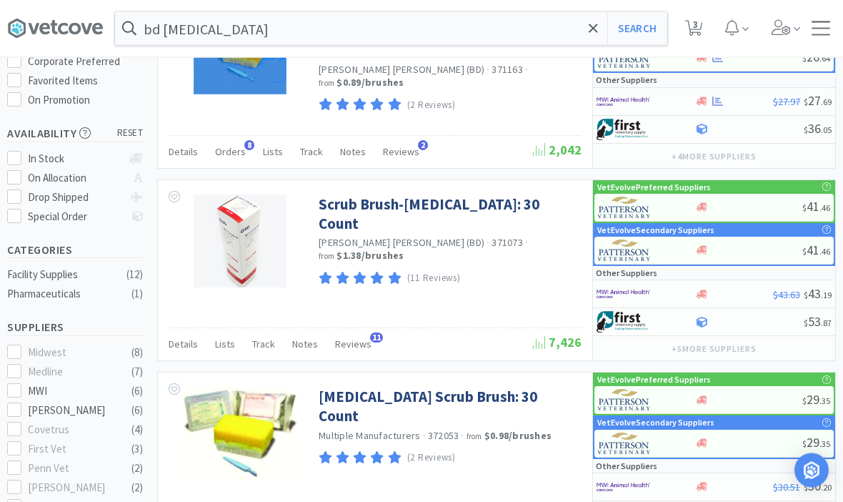
scroll to position [151, 0]
click at [456, 312] on div "Scrub Brush-[MEDICAL_DATA]: 30 Count [PERSON_NAME] [PERSON_NAME] (BD) · 371073 …" at bounding box center [375, 270] width 435 height 181
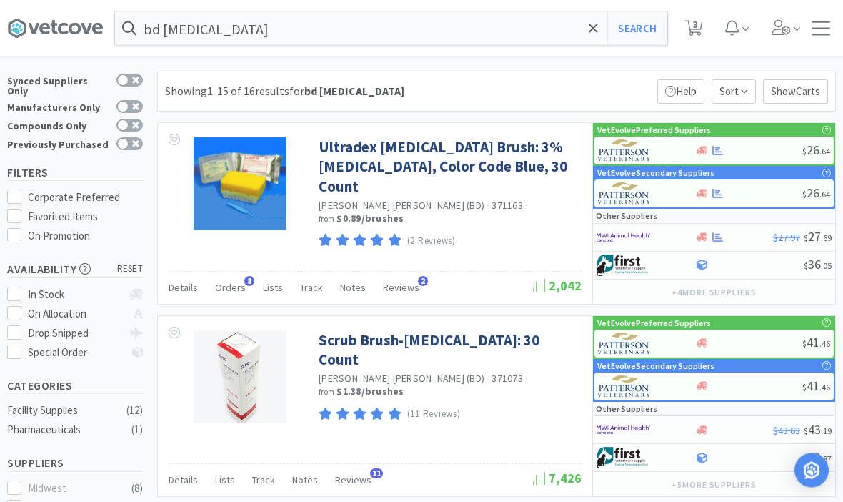
scroll to position [0, 0]
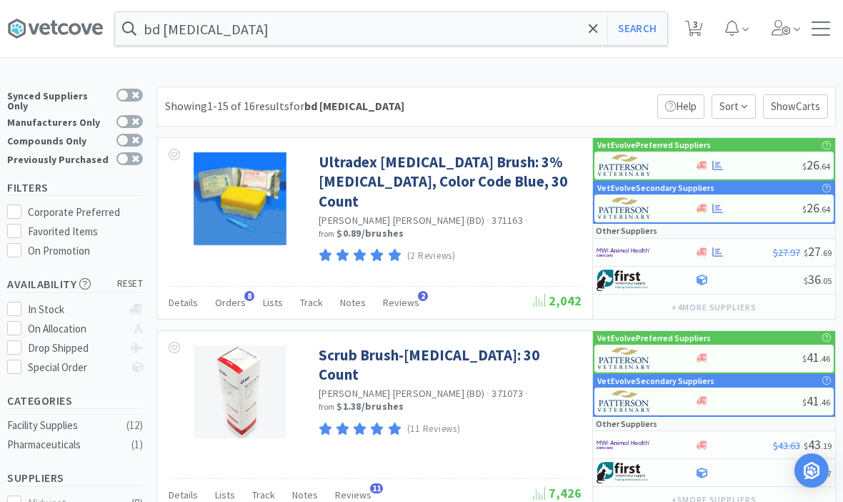
click at [733, 306] on button "+ 4 more supplier s" at bounding box center [714, 307] width 99 height 20
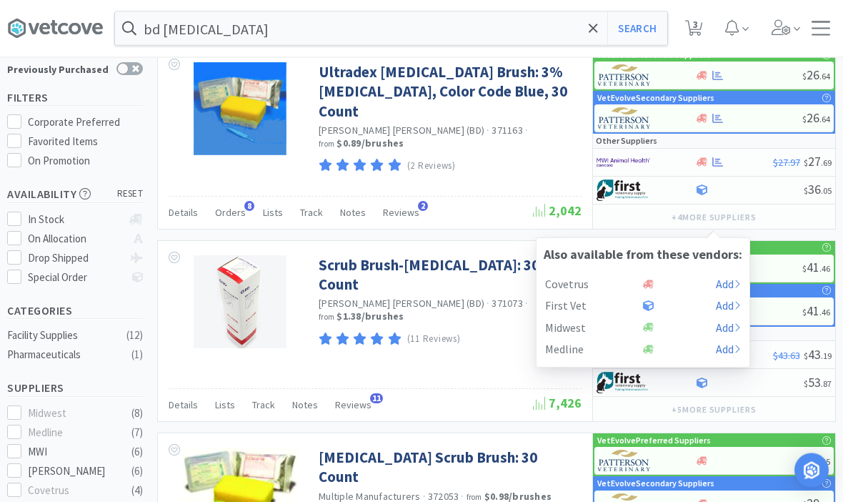
click at [502, 179] on div "Ultradex [MEDICAL_DATA] Brush: 3% [MEDICAL_DATA], Color Code Blue, 30 Count [PE…" at bounding box center [375, 139] width 435 height 181
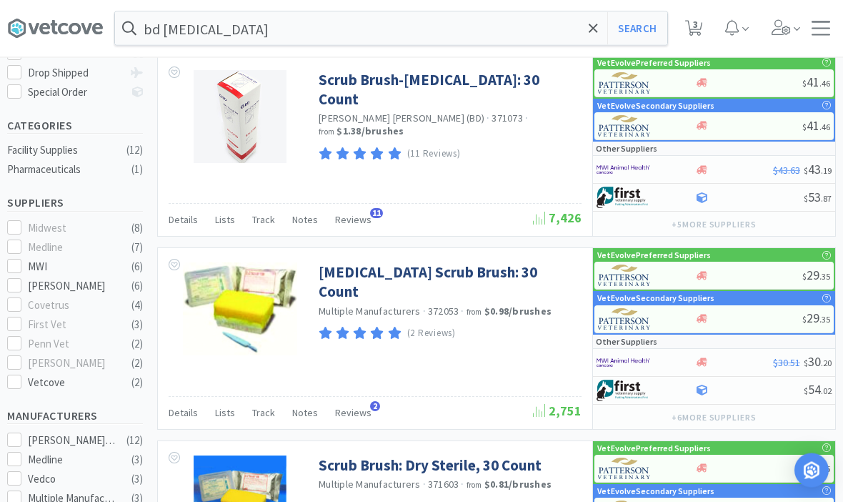
scroll to position [275, 0]
click at [720, 421] on button "+ 6 more supplier s" at bounding box center [714, 417] width 99 height 20
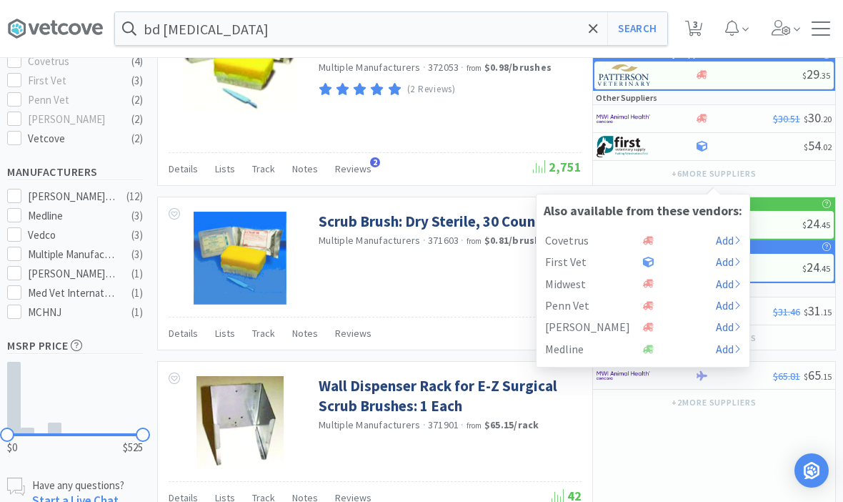
scroll to position [541, 0]
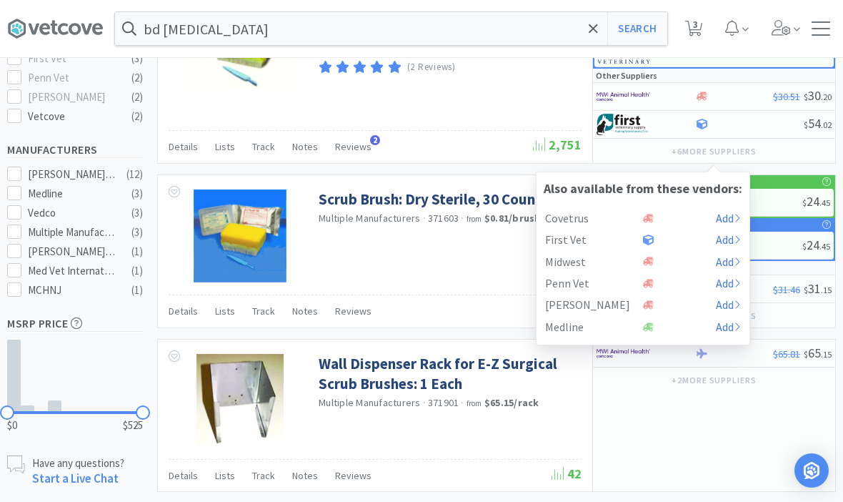
click at [591, 327] on div "Medline" at bounding box center [594, 327] width 98 height 16
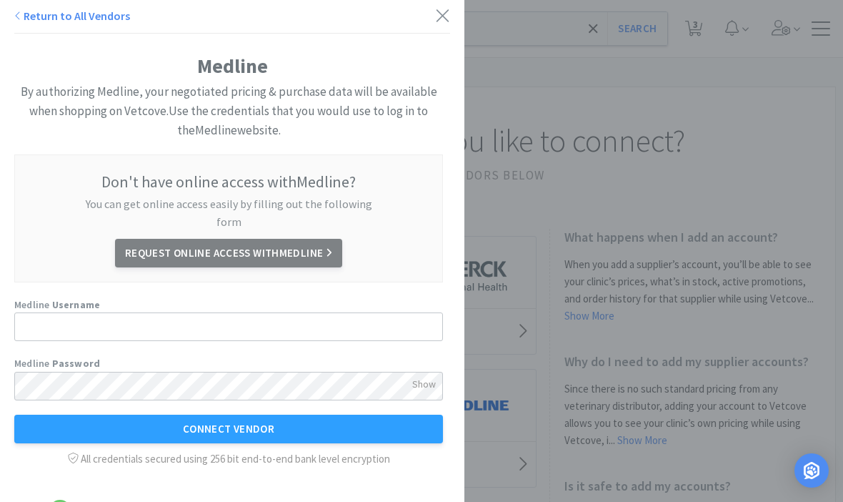
click at [435, 18] on icon at bounding box center [442, 16] width 15 height 20
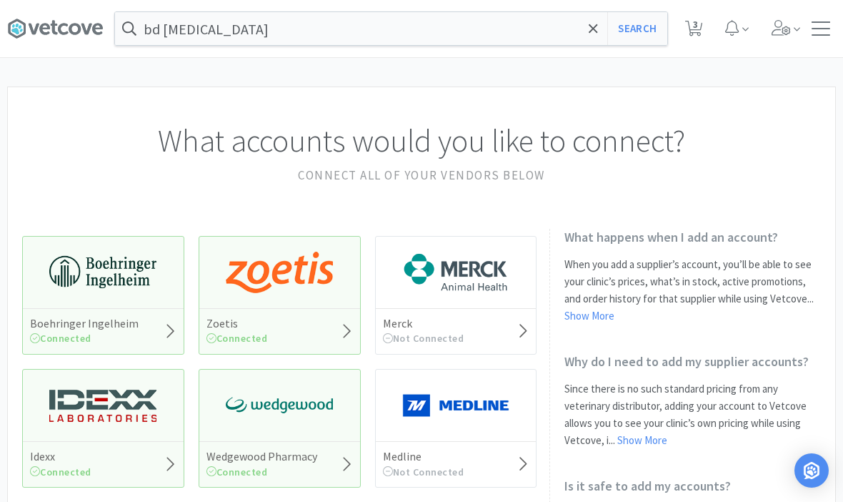
select select "50"
select select "1"
select select "2"
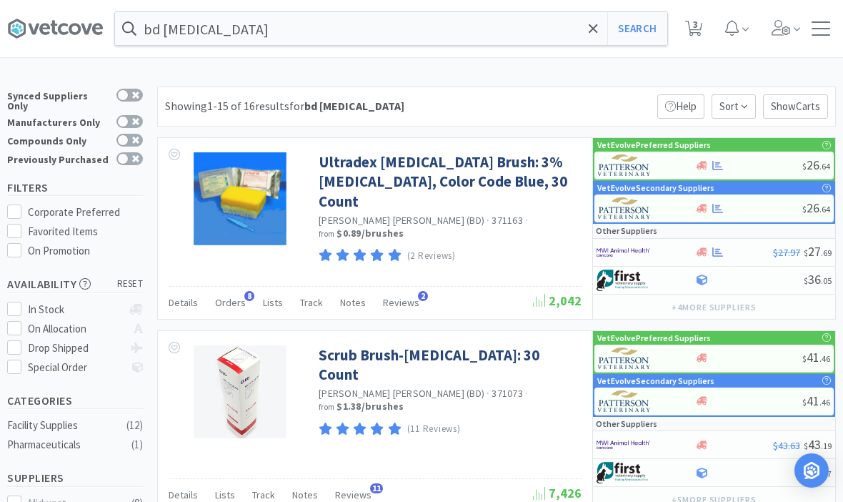
click at [654, 29] on button "Search" at bounding box center [637, 28] width 59 height 33
click at [50, 20] on icon at bounding box center [55, 28] width 96 height 21
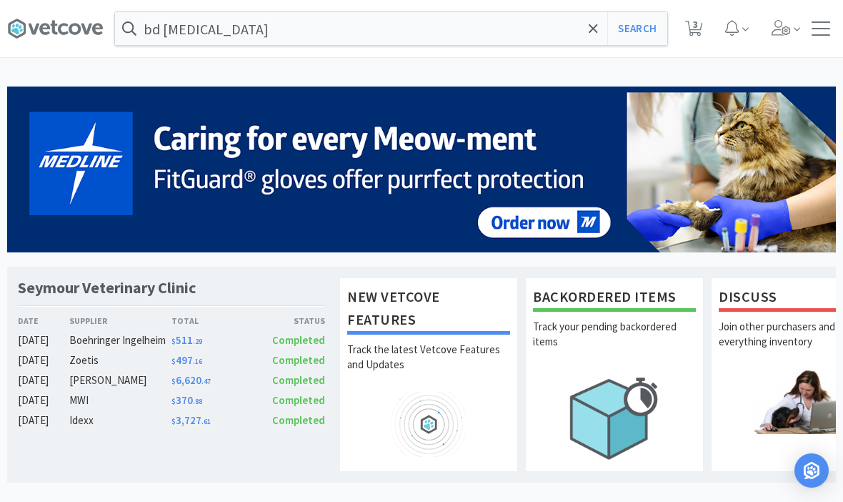
click at [689, 29] on icon at bounding box center [694, 29] width 18 height 16
select select "50"
select select "1"
select select "2"
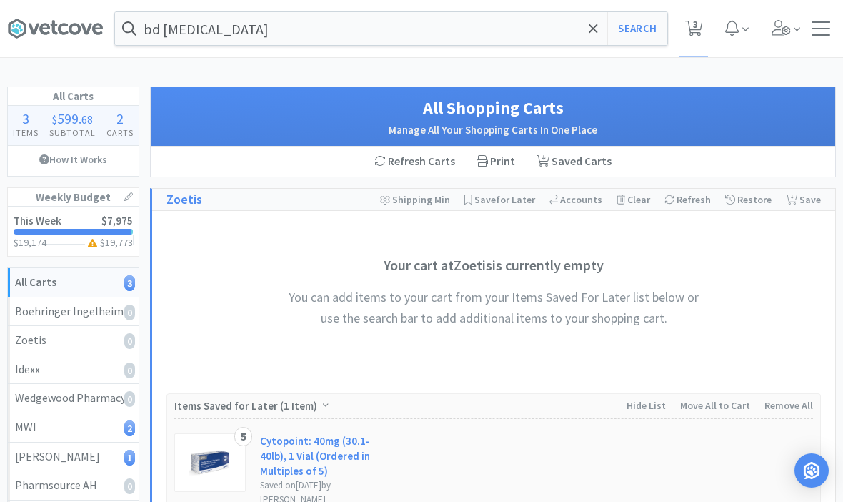
click at [592, 29] on icon at bounding box center [593, 28] width 9 height 14
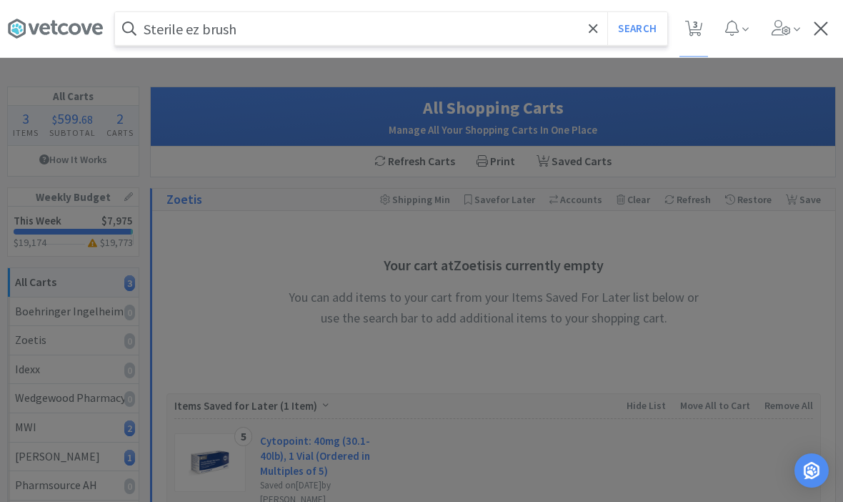
type input "Sterile ez brush"
click at [637, 29] on button "Search" at bounding box center [637, 28] width 59 height 33
select select "50"
select select "1"
select select "2"
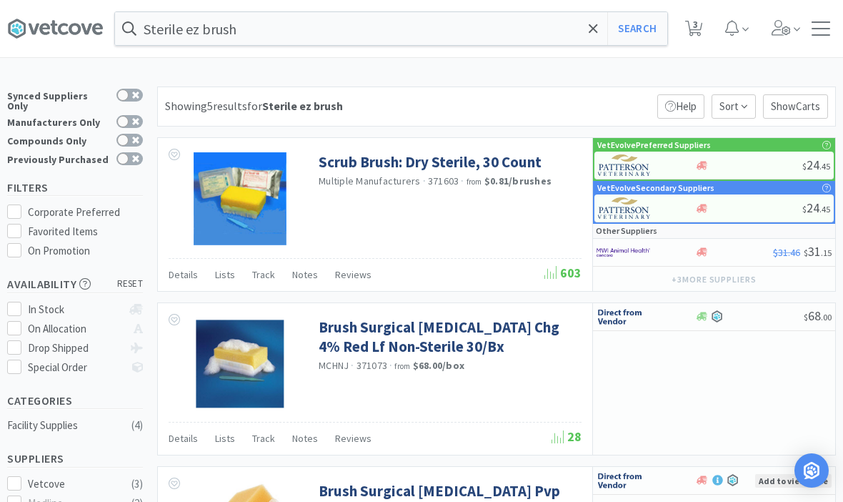
click at [729, 284] on button "+ 3 more supplier s" at bounding box center [714, 279] width 99 height 20
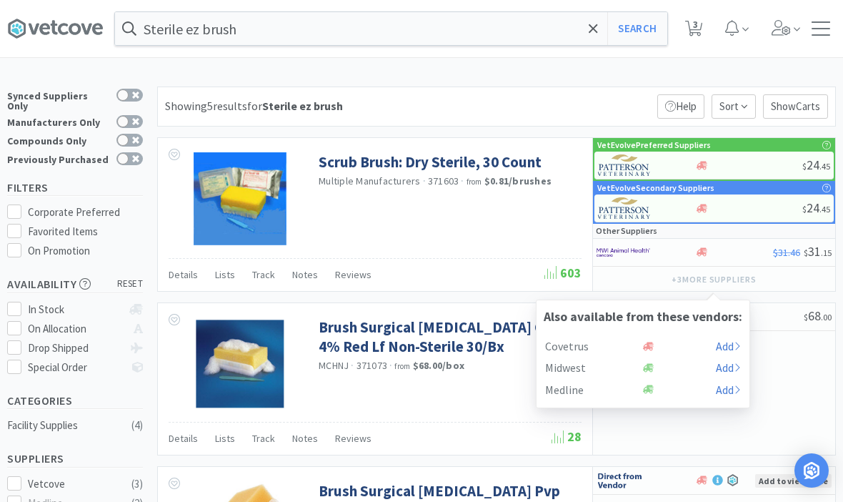
click at [590, 36] on span at bounding box center [593, 29] width 16 height 30
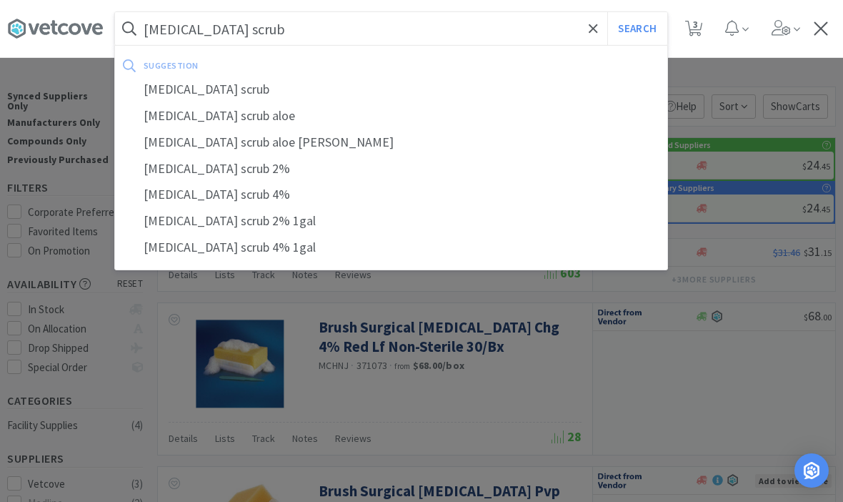
type input "[MEDICAL_DATA] scrub"
click at [637, 29] on button "Search" at bounding box center [637, 28] width 59 height 33
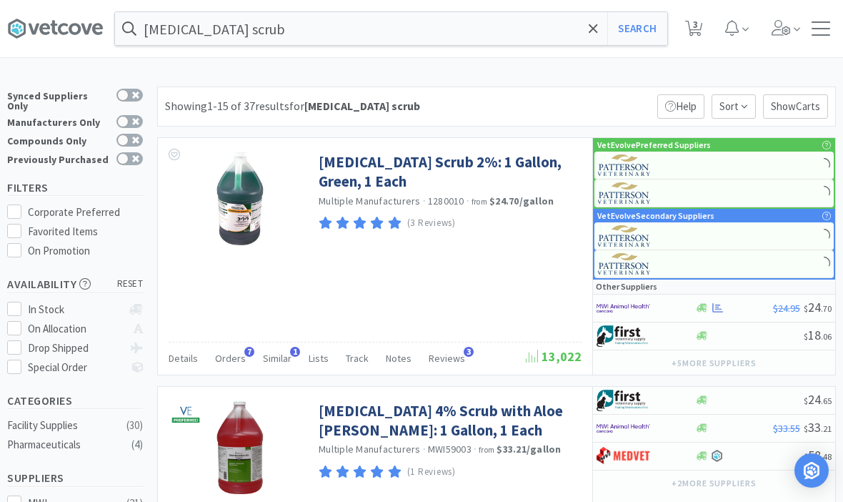
click at [232, 360] on span "Orders" at bounding box center [230, 358] width 31 height 13
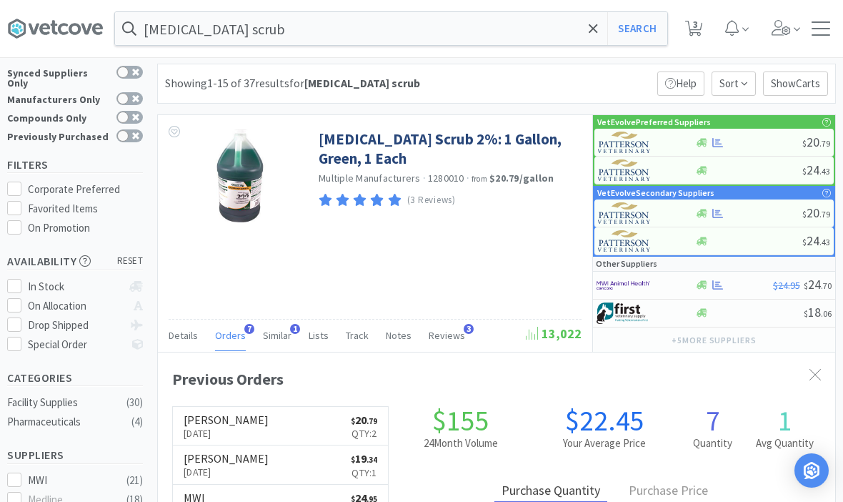
scroll to position [350, 678]
click at [353, 147] on link "[MEDICAL_DATA] Scrub 2%: 1 Gallon, Green, 1 Each" at bounding box center [448, 148] width 259 height 39
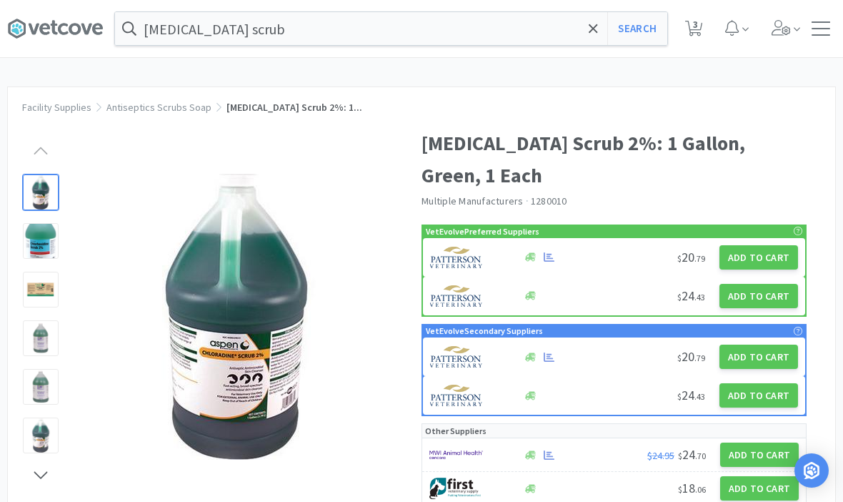
click at [763, 252] on button "Add to Cart" at bounding box center [759, 257] width 79 height 24
select select "1"
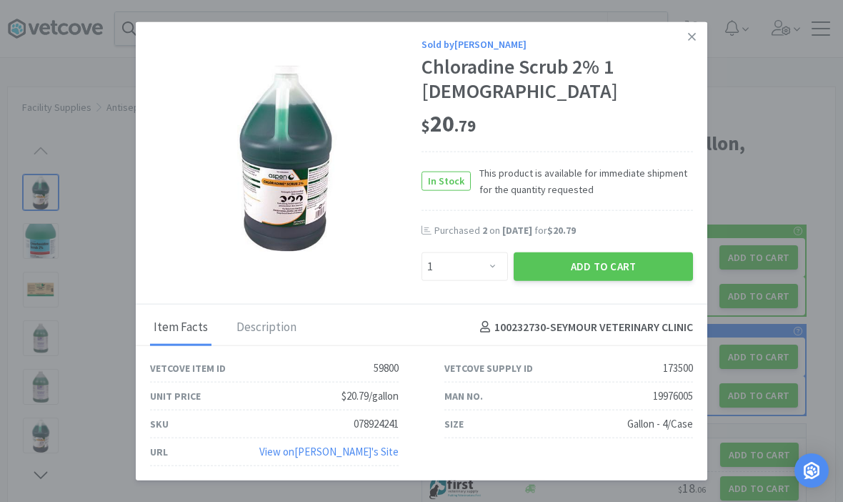
click at [620, 302] on div "Sold by [PERSON_NAME] Chloradine Scrub 2% 1 Gallon $ 20 . 79 In Stock This prod…" at bounding box center [422, 163] width 572 height 282
click at [606, 280] on button "Add to Cart" at bounding box center [603, 266] width 179 height 29
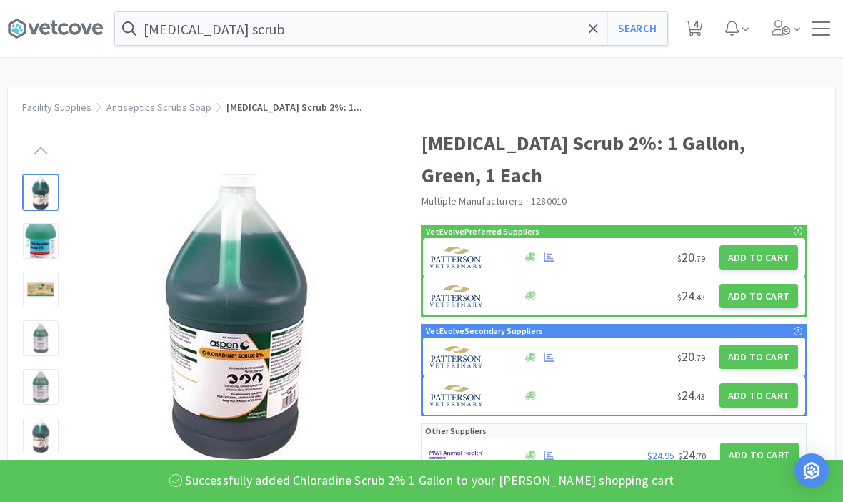
click at [593, 59] on div "[MEDICAL_DATA] scrub Search Orders Shopping Discuss Discuss 4 4 Facility Suppli…" at bounding box center [421, 470] width 843 height 940
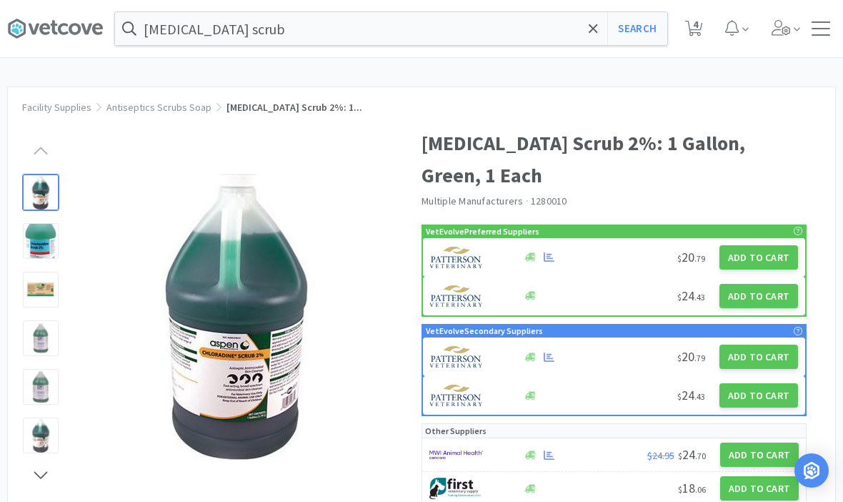
click at [597, 52] on div "[MEDICAL_DATA] scrub Search Orders Shopping Discuss Discuss 4 4" at bounding box center [421, 28] width 829 height 57
click at [421, 56] on div "[MEDICAL_DATA] scrub Search Orders Shopping Discuss Discuss 4 4" at bounding box center [421, 28] width 829 height 57
click at [583, 44] on input "[MEDICAL_DATA] scrub" at bounding box center [391, 28] width 552 height 33
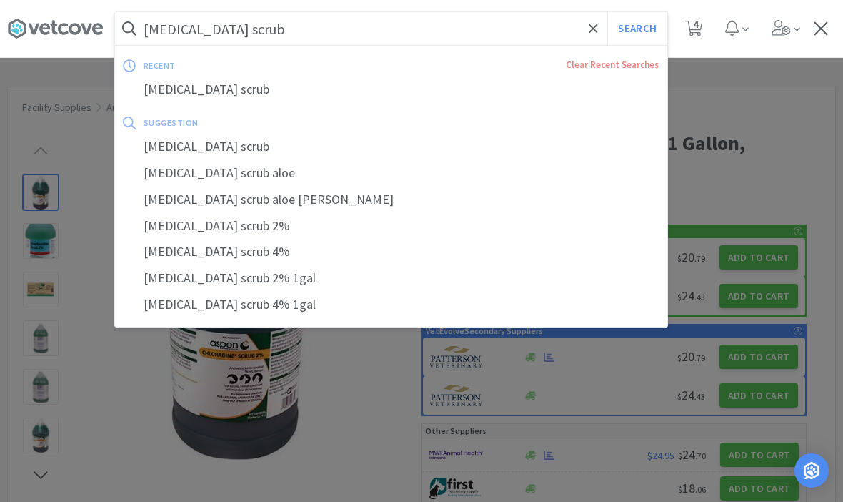
scroll to position [23, 0]
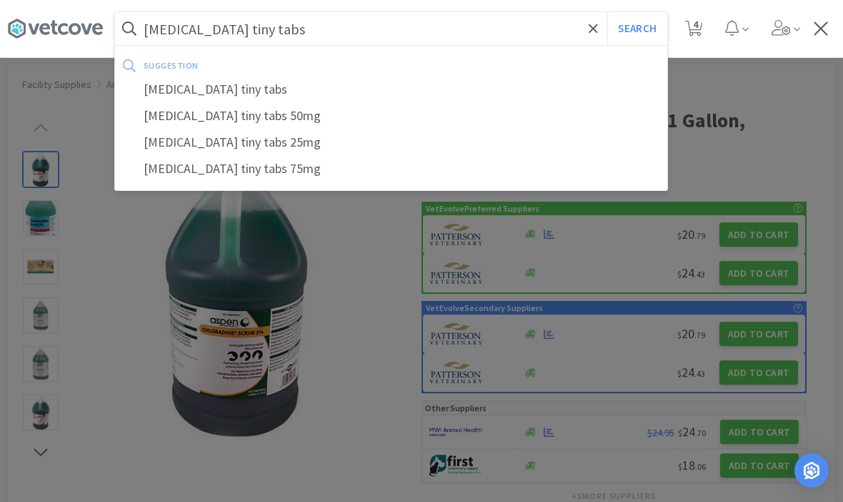
type input "[MEDICAL_DATA] tiny tabs"
click at [637, 29] on button "Search" at bounding box center [637, 28] width 59 height 33
select select "50"
select select "1"
select select "2"
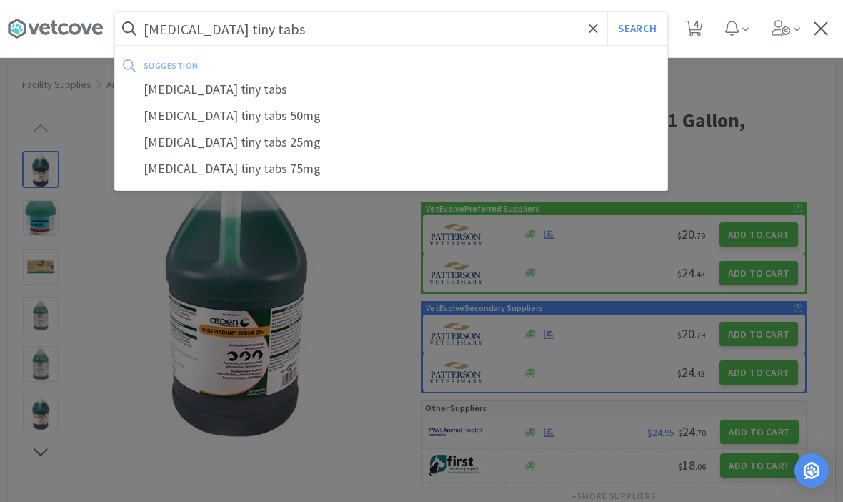
select select "1"
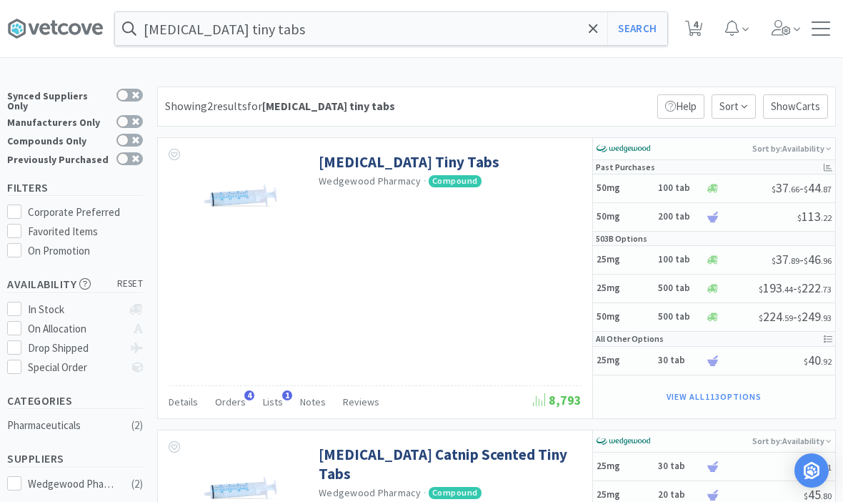
click at [575, 34] on input "[MEDICAL_DATA] tiny tabs" at bounding box center [391, 28] width 552 height 33
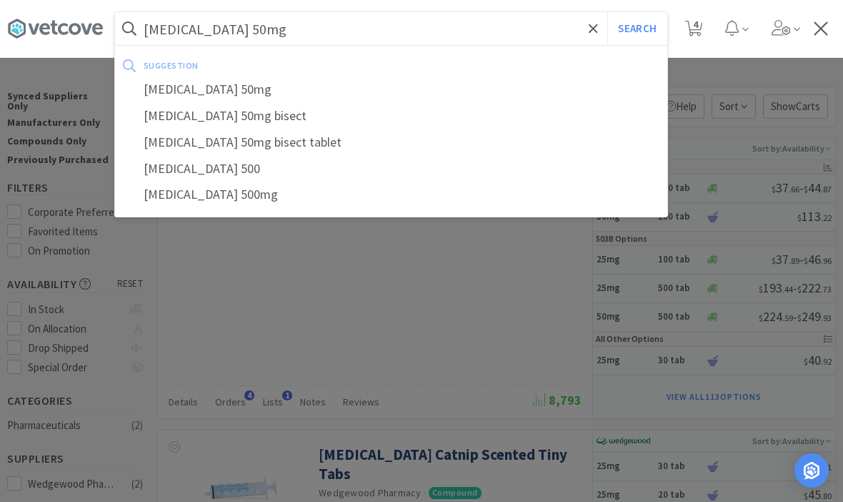
click at [637, 29] on button "Search" at bounding box center [637, 28] width 59 height 33
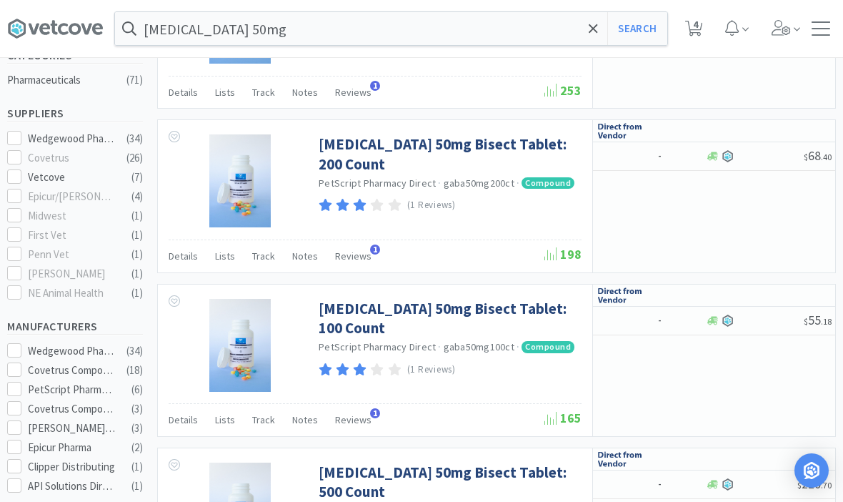
scroll to position [261, 0]
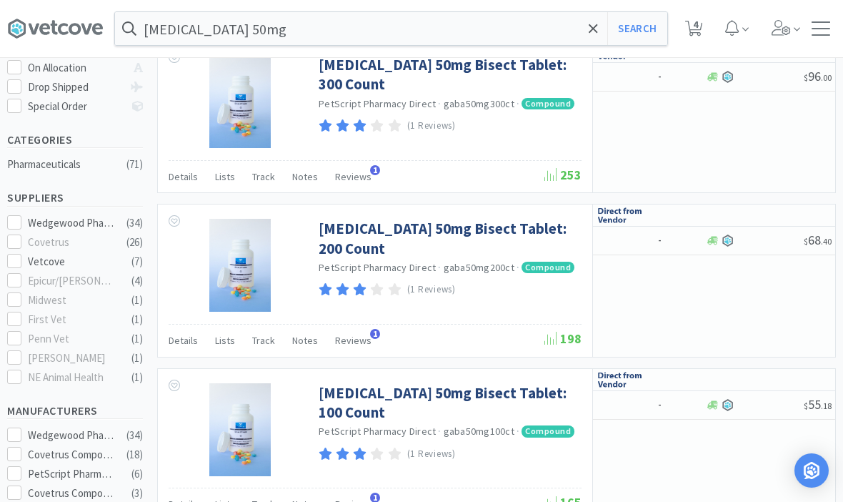
click at [545, 36] on input "[MEDICAL_DATA] 50mg" at bounding box center [391, 28] width 552 height 33
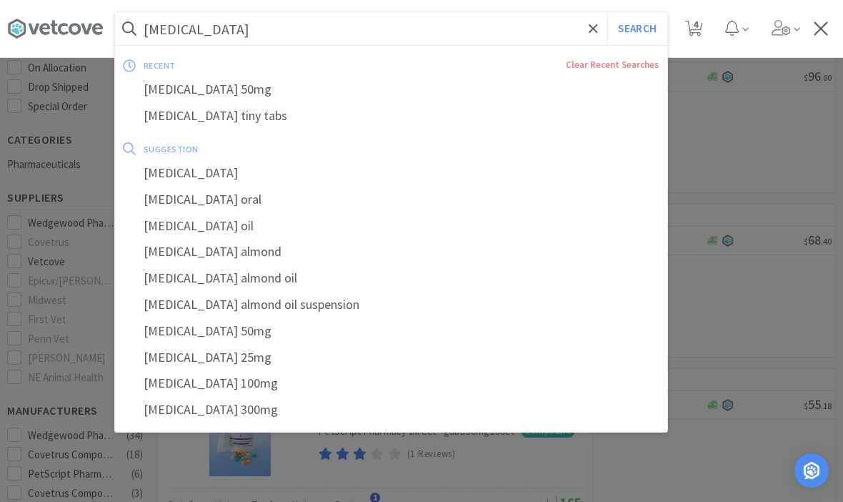
type input "[MEDICAL_DATA]"
click at [637, 29] on button "Search" at bounding box center [637, 28] width 59 height 33
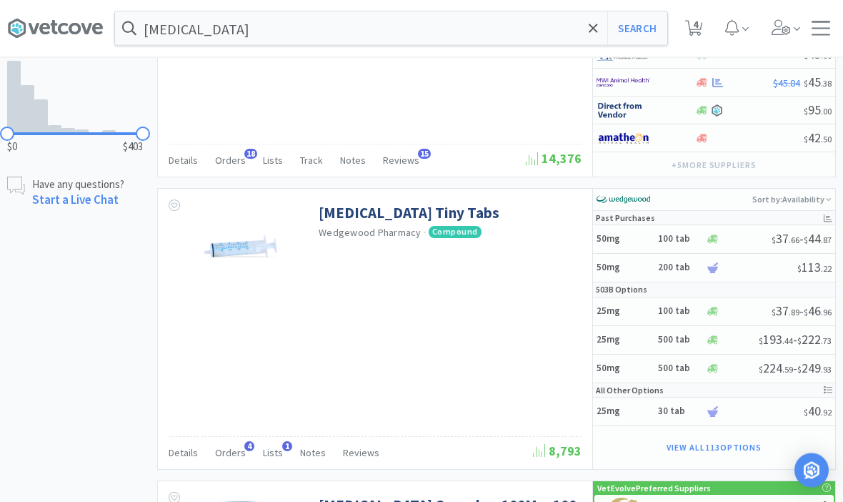
scroll to position [1012, 0]
click at [366, 211] on link "[MEDICAL_DATA] Tiny Tabs" at bounding box center [409, 212] width 181 height 19
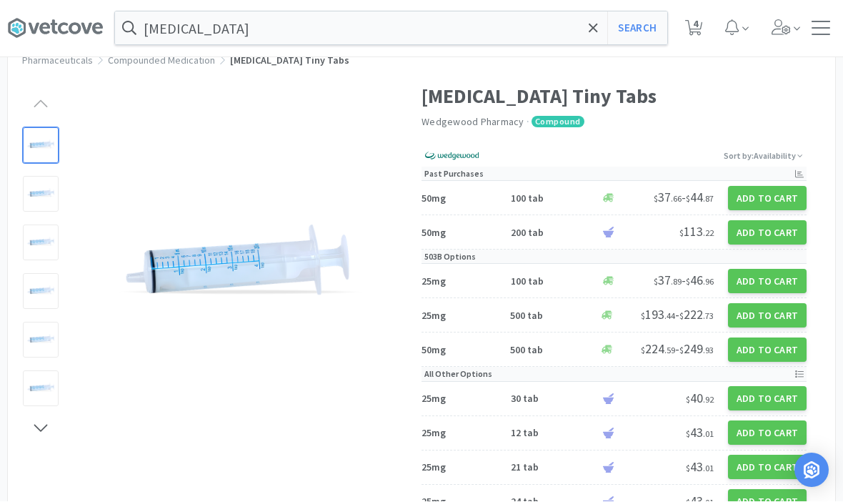
scroll to position [47, 0]
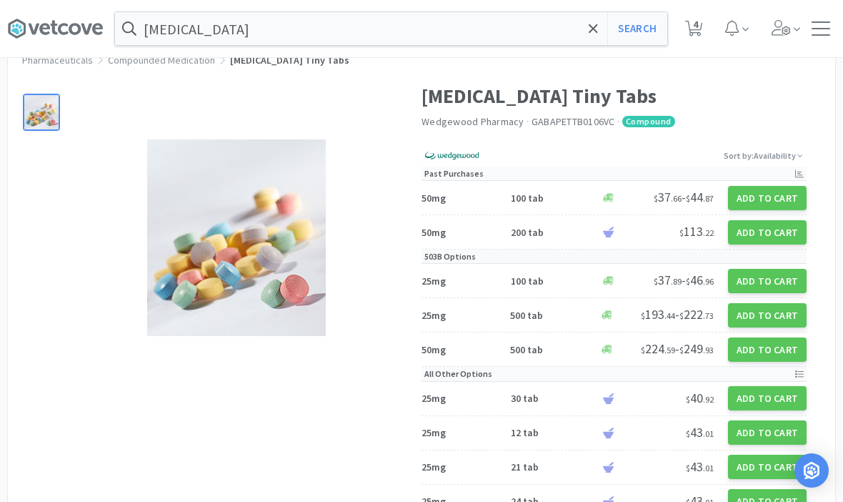
click at [764, 202] on button "Add to Cart" at bounding box center [767, 198] width 79 height 24
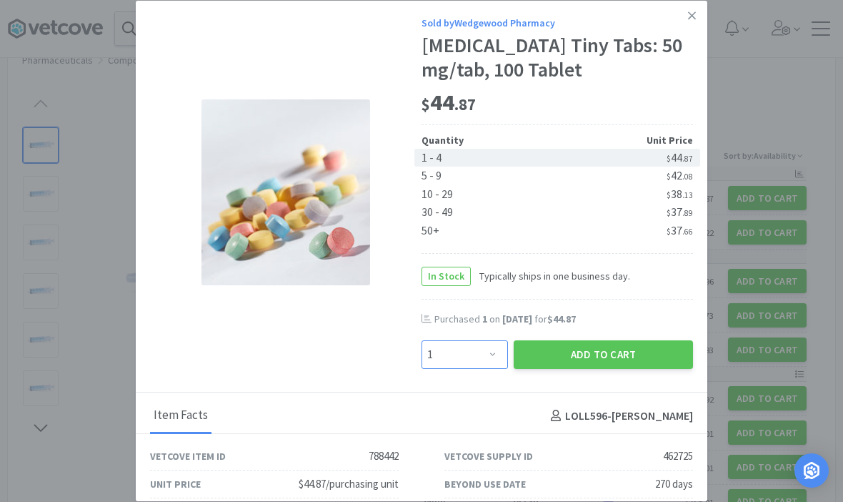
click at [496, 358] on select "Enter Quantity 1 2 3 4 5 6 7 8 9 10 11 12 13 14 15 16 17 18 19 20 Enter Quantity" at bounding box center [465, 354] width 86 height 29
select select "3"
click at [480, 362] on select "Enter Quantity 1 2 3 4 5 6 7 8 9 10 11 12 13 14 15 16 17 18 19 20 Enter Quantity" at bounding box center [465, 354] width 86 height 29
click at [692, 17] on icon at bounding box center [692, 15] width 8 height 13
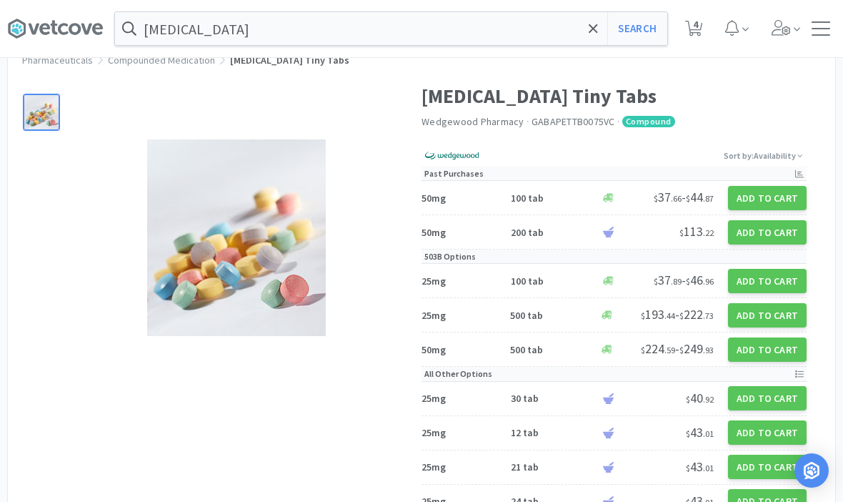
click at [767, 236] on button "Add to Cart" at bounding box center [767, 232] width 79 height 24
select select "1"
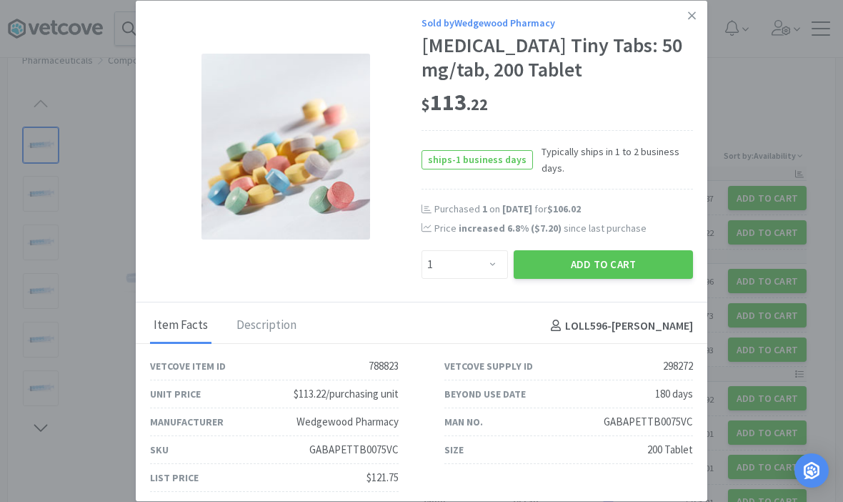
click at [690, 22] on link at bounding box center [692, 16] width 25 height 31
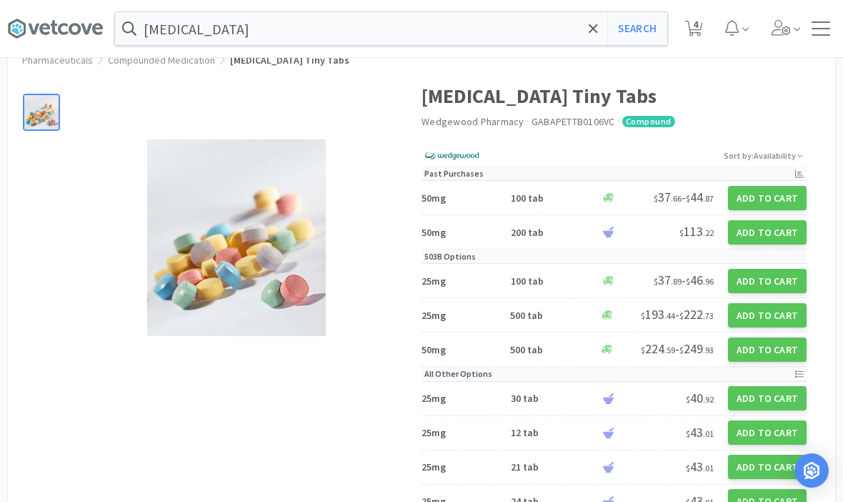
click at [748, 207] on button "Add to Cart" at bounding box center [767, 198] width 79 height 24
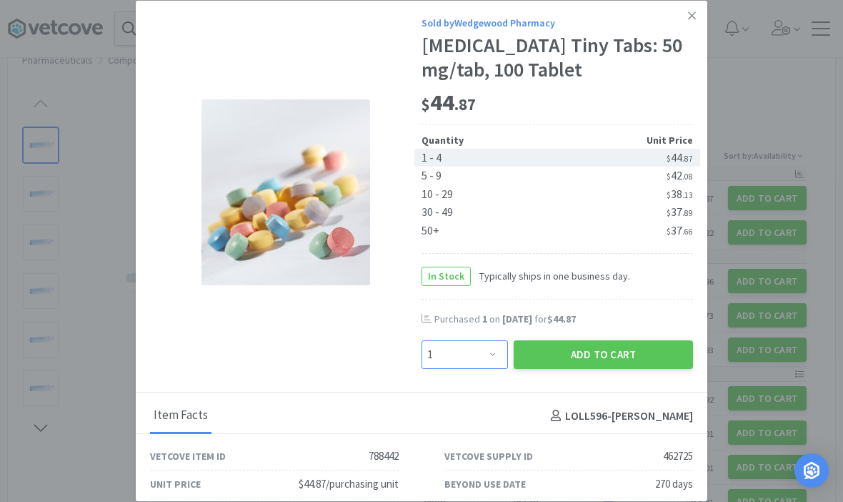
click at [468, 359] on select "Enter Quantity 1 2 3 4 5 6 7 8 9 10 11 12 13 14 15 16 17 18 19 20 Enter Quantity" at bounding box center [465, 354] width 86 height 29
select select "2"
click at [588, 340] on button "Add to Cart" at bounding box center [603, 354] width 179 height 29
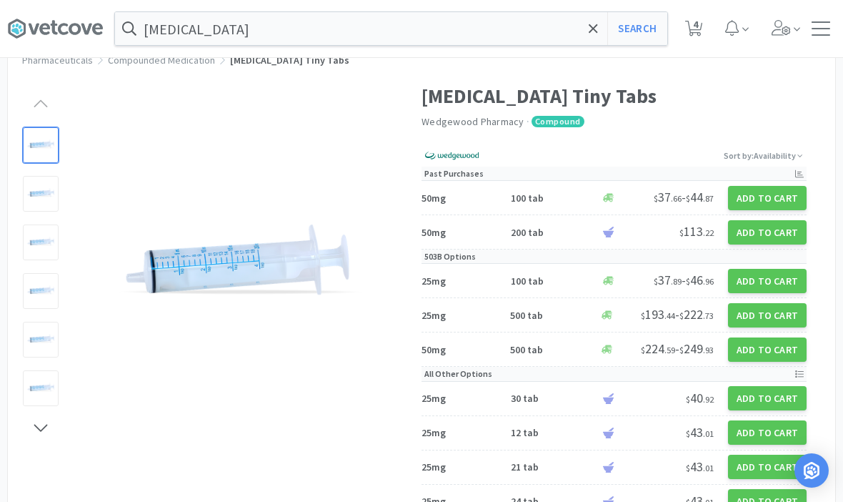
click at [580, 26] on input "[MEDICAL_DATA]" at bounding box center [391, 28] width 552 height 33
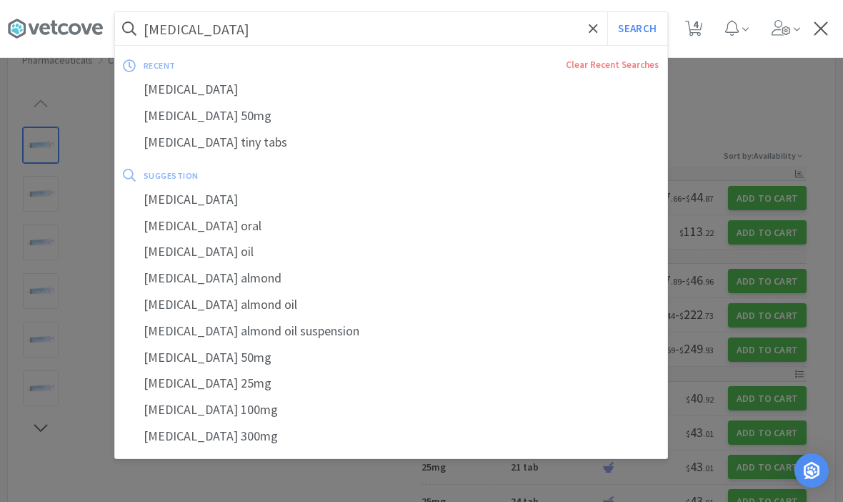
scroll to position [46, 0]
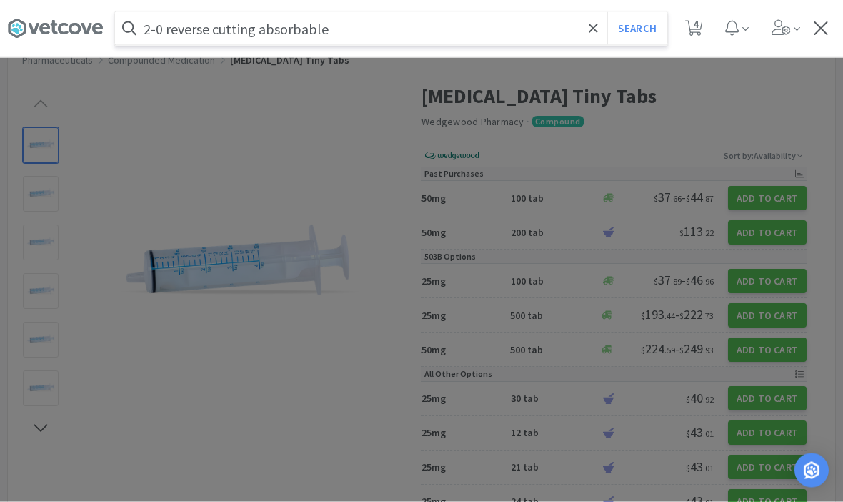
type input "2-0 reverse cutting absorbable"
click at [637, 28] on button "Search" at bounding box center [637, 28] width 59 height 33
select select "50"
select select "1"
select select "2"
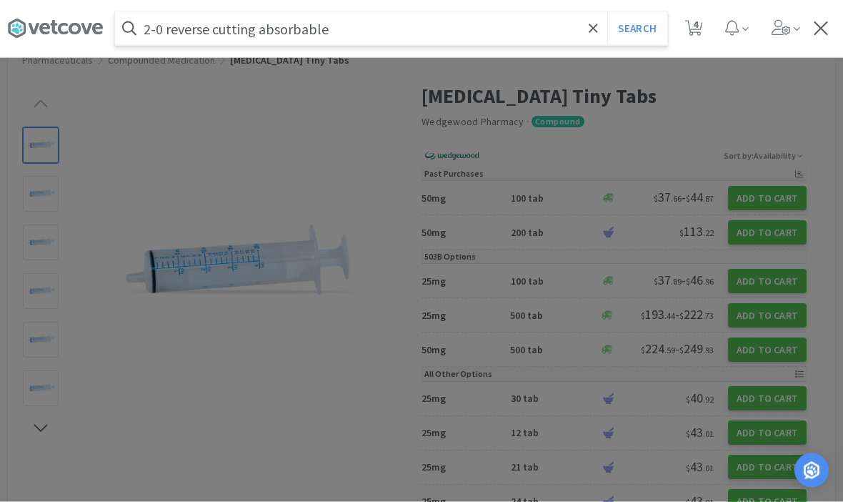
select select "1"
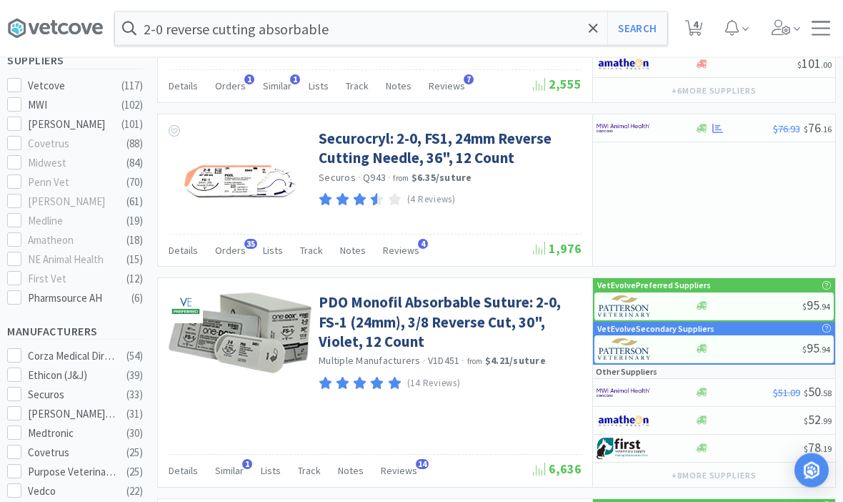
scroll to position [437, 0]
click at [14, 119] on icon at bounding box center [14, 124] width 11 height 11
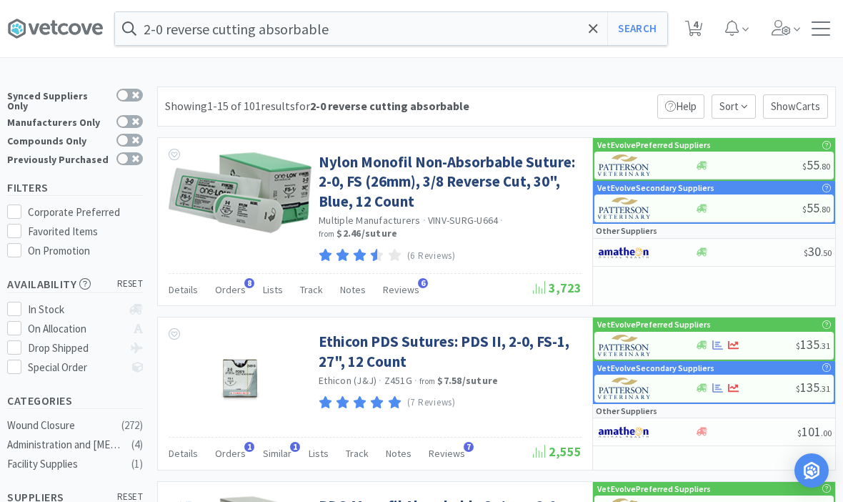
click at [470, 19] on input "2-0 reverse cutting absorbable" at bounding box center [391, 28] width 552 height 33
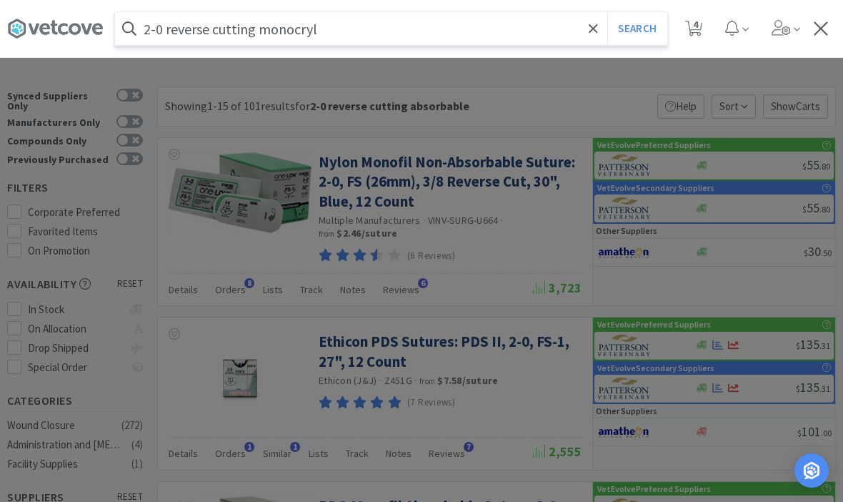
click at [637, 29] on button "Search" at bounding box center [637, 28] width 59 height 33
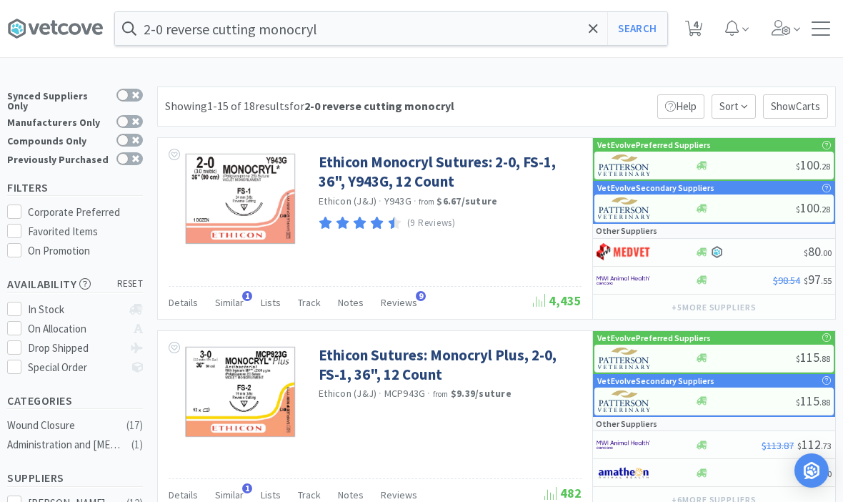
click at [457, 43] on input "2-0 reverse cutting monocryl" at bounding box center [391, 28] width 552 height 33
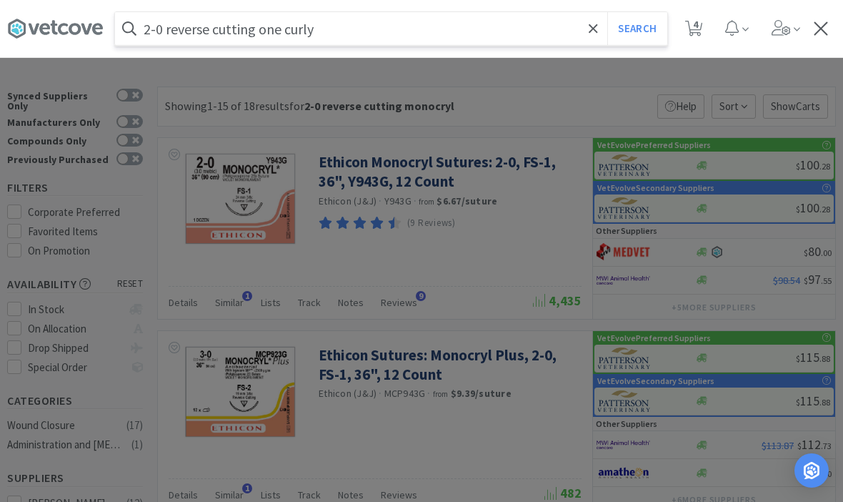
click at [637, 29] on button "Search" at bounding box center [637, 28] width 59 height 33
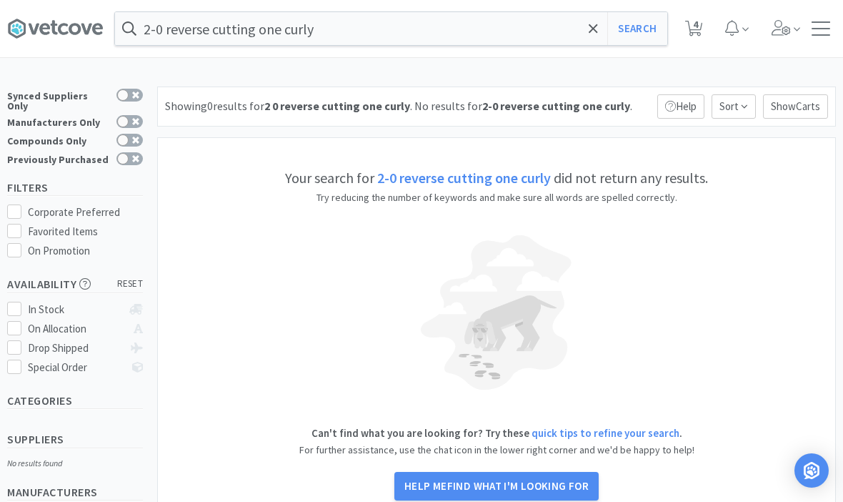
click at [463, 40] on input "2-0 reverse cutting one curly" at bounding box center [391, 28] width 552 height 33
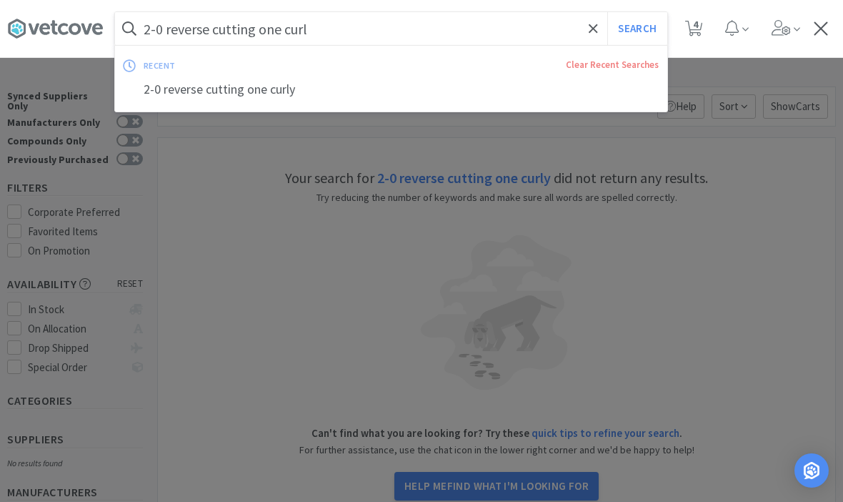
click at [637, 29] on button "Search" at bounding box center [637, 28] width 59 height 33
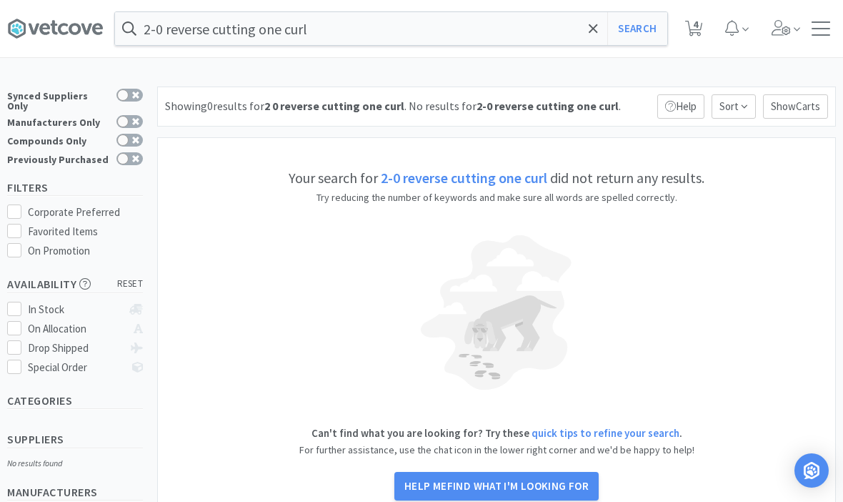
click at [526, 16] on input "2-0 reverse cutting one curl" at bounding box center [391, 28] width 552 height 33
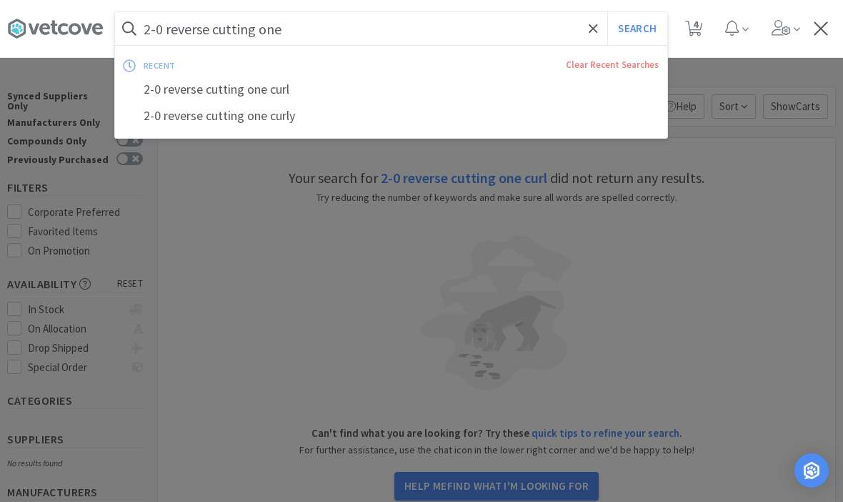
type input "2-0 reverse cutting one"
click at [637, 29] on button "Search" at bounding box center [637, 28] width 59 height 33
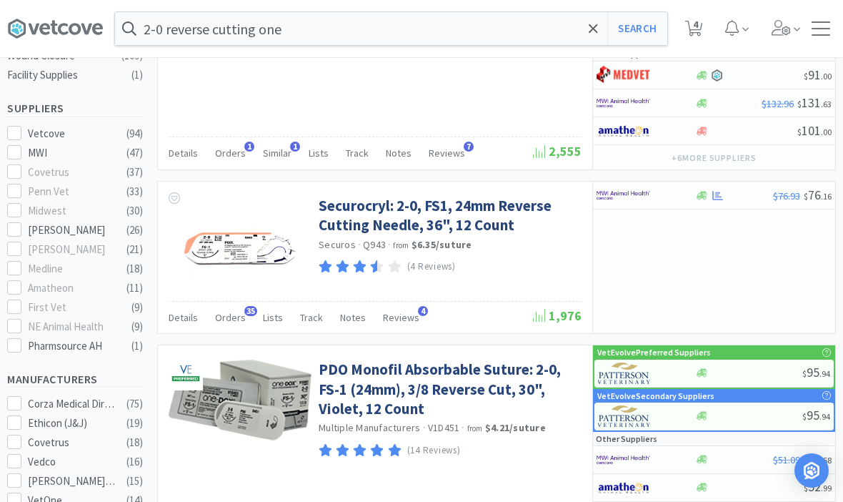
scroll to position [370, 0]
click at [66, 221] on div "[PERSON_NAME]" at bounding box center [72, 229] width 89 height 17
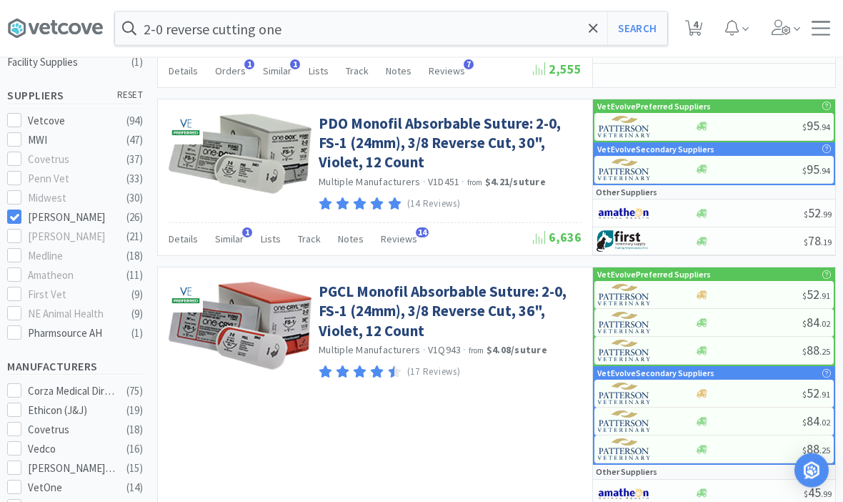
scroll to position [382, 0]
click at [365, 302] on link "PGCL Monofil Absorbable Suture: 2-0, FS-1 (24mm), 3/8 Reverse Cut, 36", Violet,…" at bounding box center [448, 311] width 259 height 59
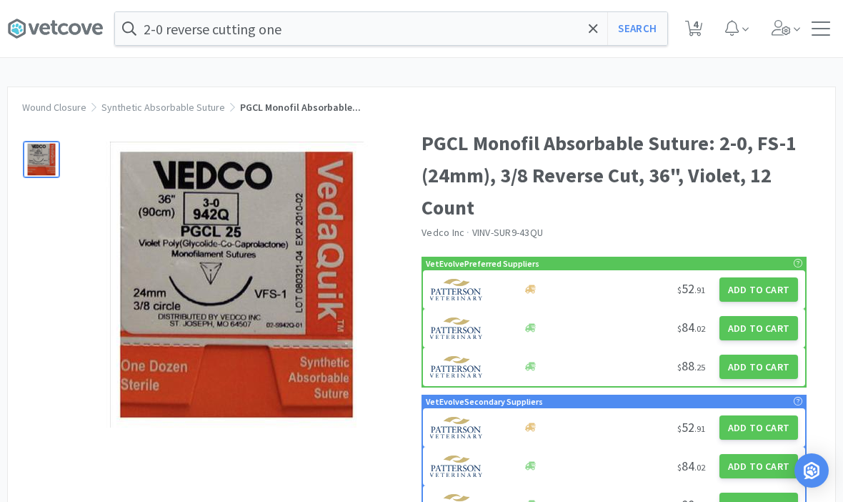
click at [748, 287] on button "Add to Cart" at bounding box center [759, 289] width 79 height 24
select select "1"
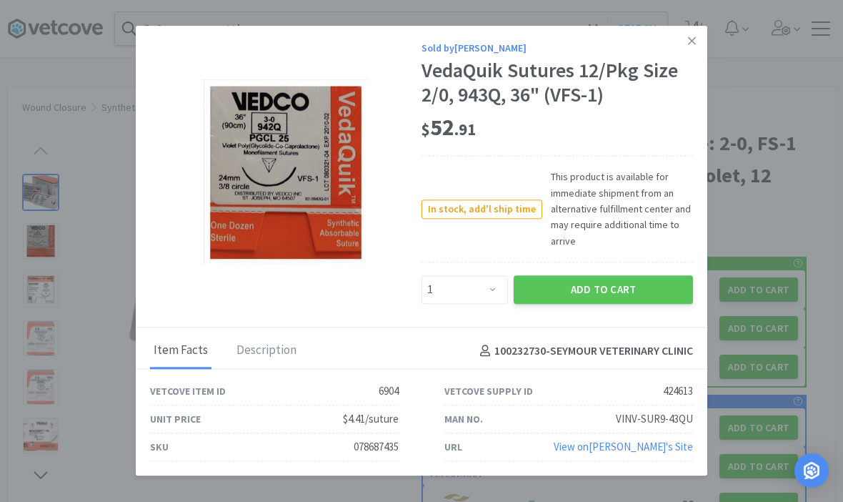
click at [599, 283] on button "Add to Cart" at bounding box center [603, 289] width 179 height 29
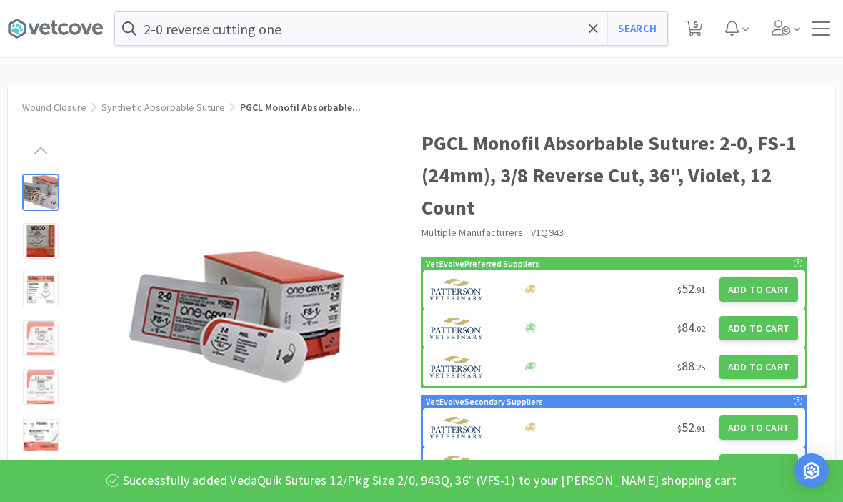
click at [431, 31] on input "2-0 reverse cutting one" at bounding box center [391, 28] width 552 height 33
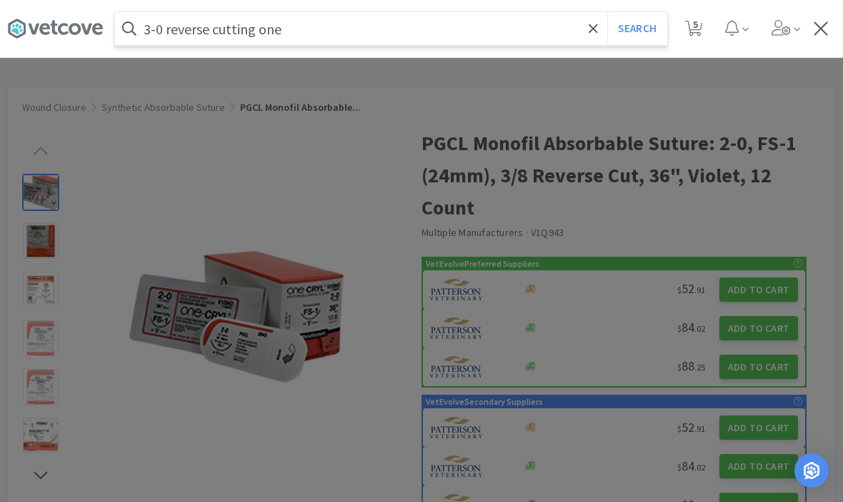
type input "3-0 reverse cutting one"
click at [637, 29] on button "Search" at bounding box center [637, 28] width 59 height 33
select select "50"
select select "1"
select select "2"
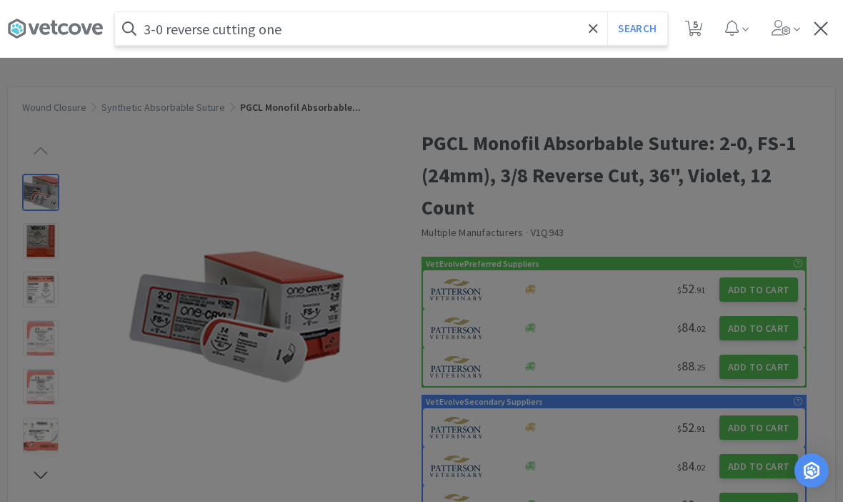
select select "1"
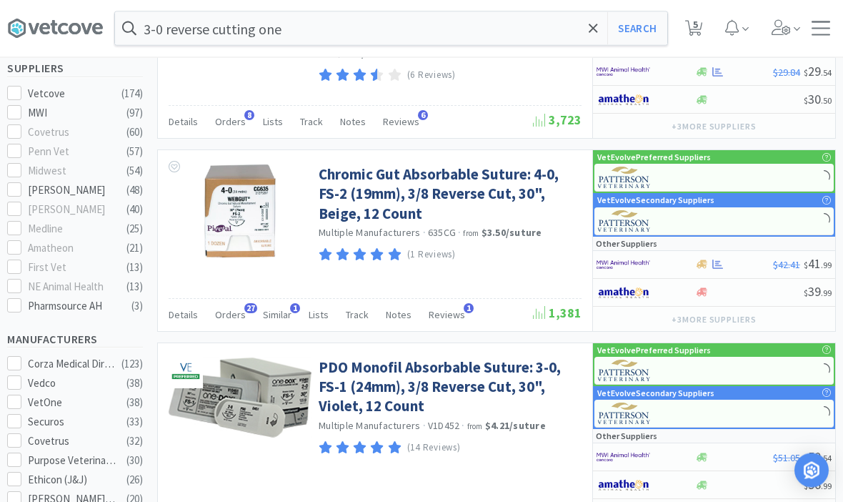
scroll to position [429, 0]
click at [8, 182] on div at bounding box center [14, 189] width 14 height 14
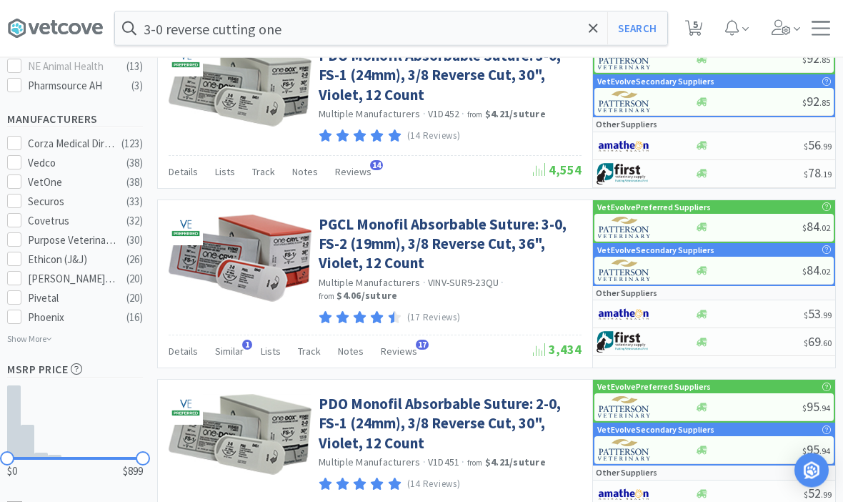
scroll to position [649, 0]
click at [235, 347] on span "Similar" at bounding box center [229, 351] width 29 height 13
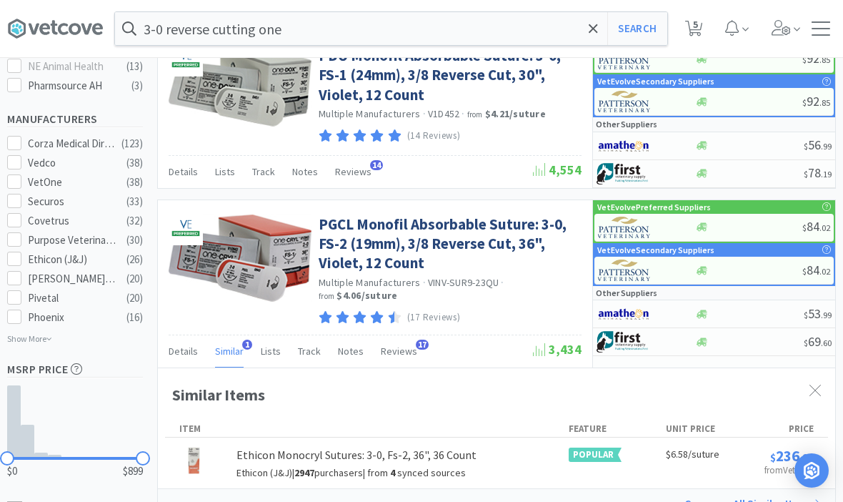
click at [223, 345] on span "Similar" at bounding box center [229, 351] width 29 height 13
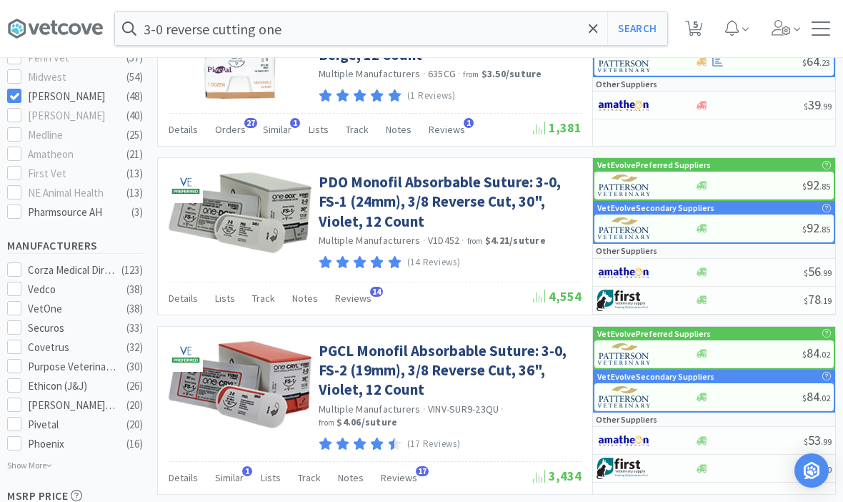
scroll to position [522, 0]
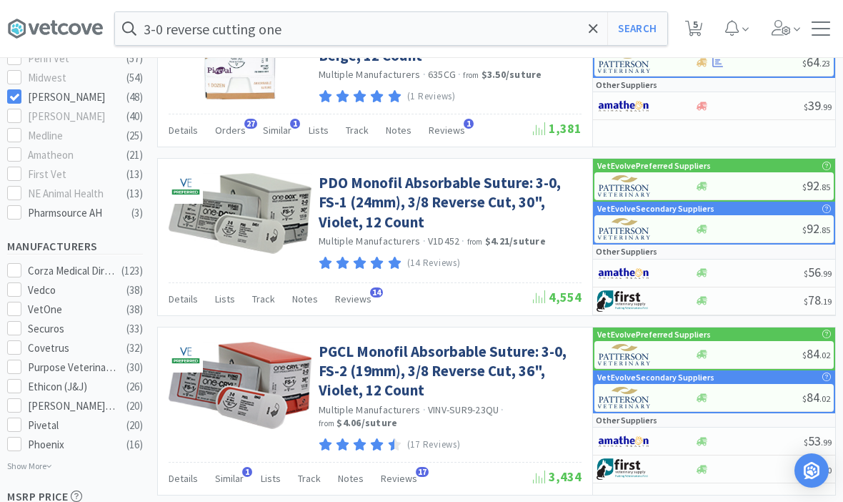
click at [364, 370] on link "PGCL Monofil Absorbable Suture: 3-0, FS-2 (19mm), 3/8 Reverse Cut, 36", Violet,…" at bounding box center [448, 371] width 259 height 59
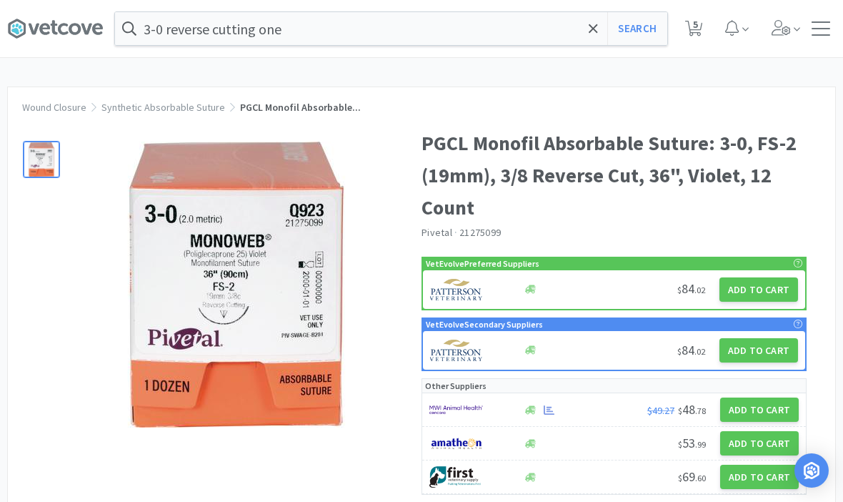
click at [759, 283] on button "Add to Cart" at bounding box center [759, 289] width 79 height 24
select select "1"
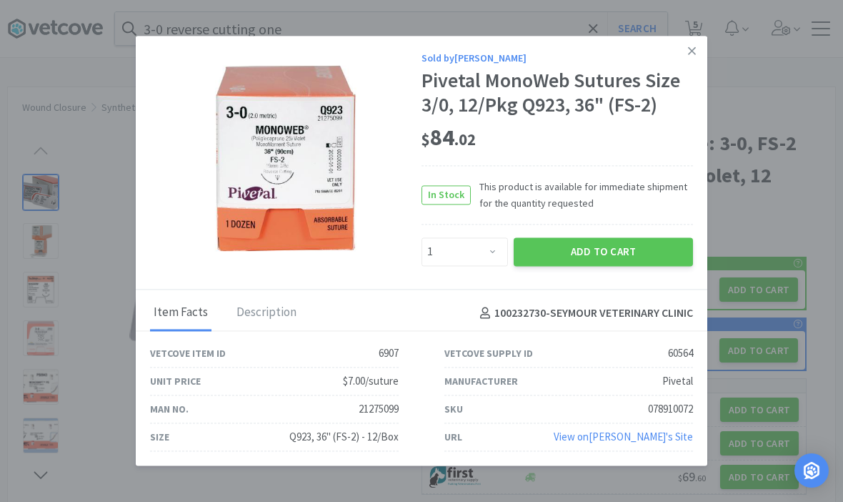
click at [600, 244] on button "Add to Cart" at bounding box center [603, 251] width 179 height 29
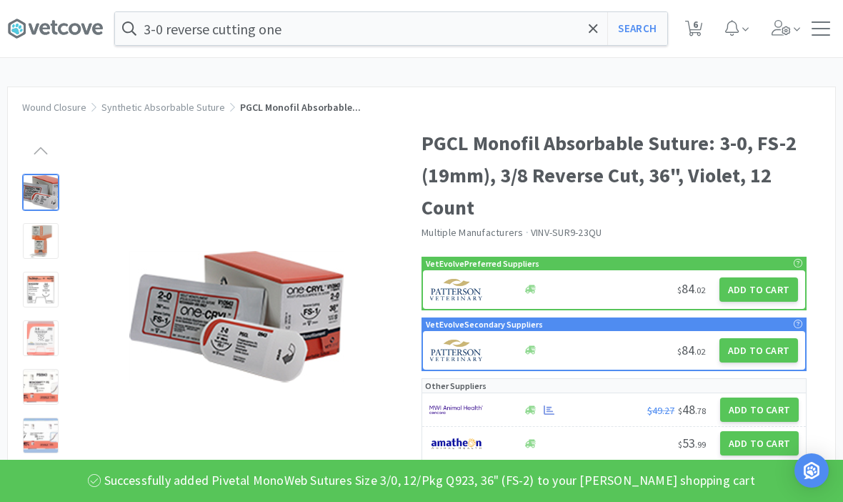
click at [517, 29] on input "3-0 reverse cutting one" at bounding box center [391, 28] width 552 height 33
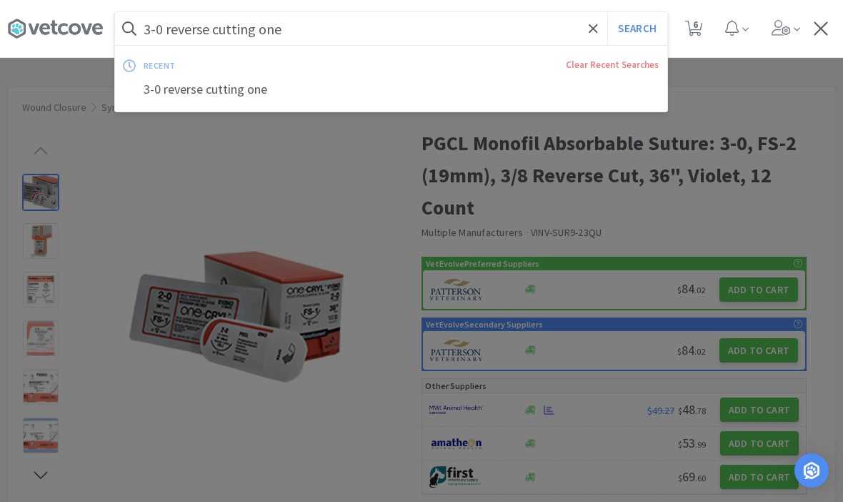
type input "2"
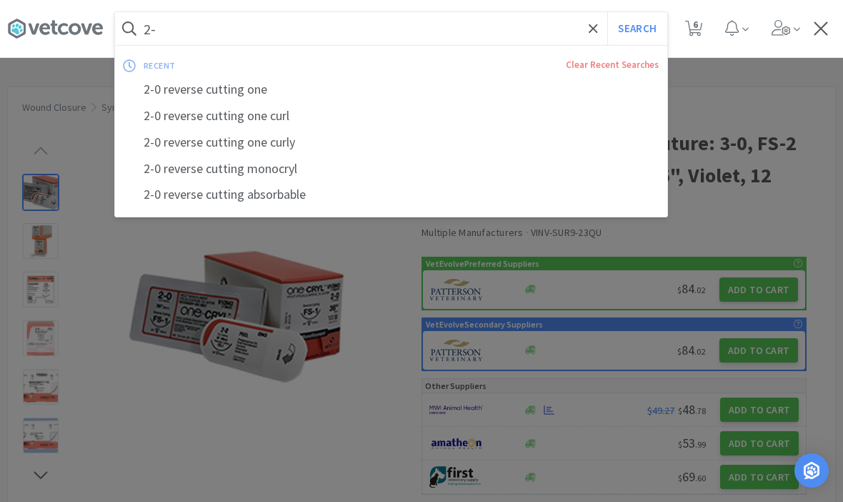
type input "2"
